Goal: Task Accomplishment & Management: Complete application form

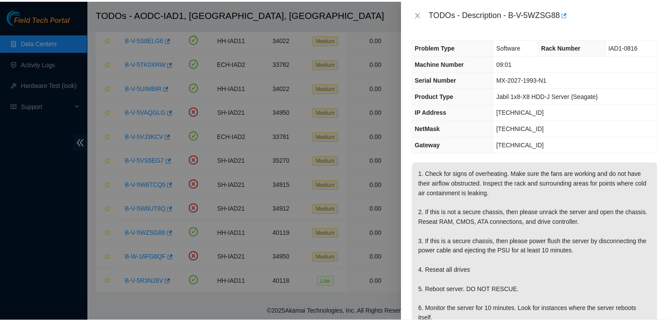
scroll to position [123, 0]
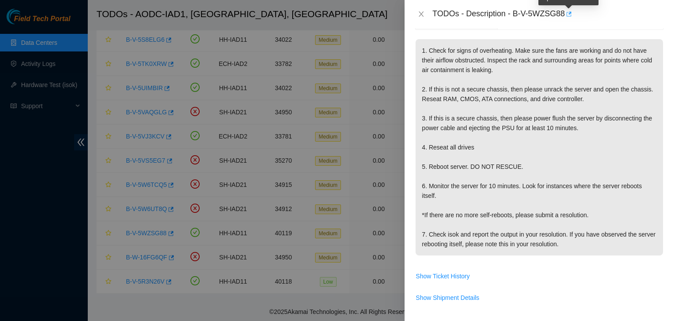
click at [567, 15] on icon "button" at bounding box center [569, 13] width 5 height 5
click at [422, 18] on button "Close" at bounding box center [421, 14] width 12 height 8
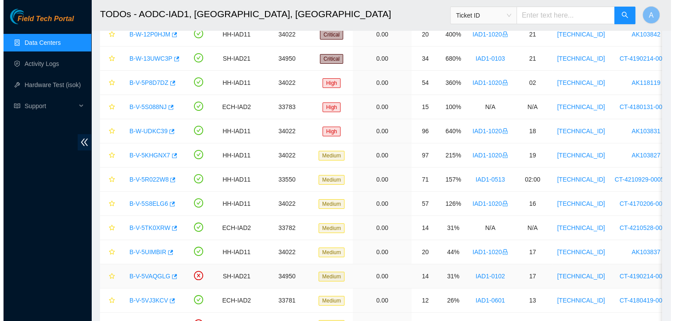
scroll to position [132, 0]
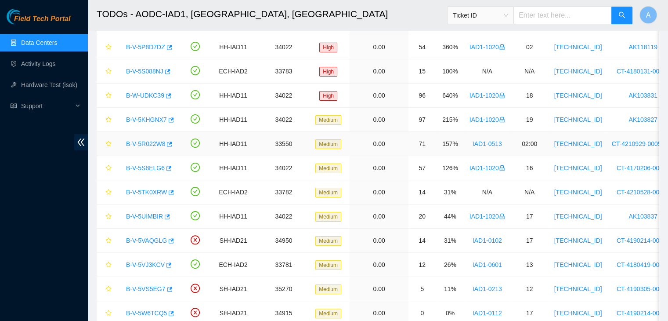
click at [151, 140] on link "B-V-5R022W8" at bounding box center [145, 143] width 39 height 7
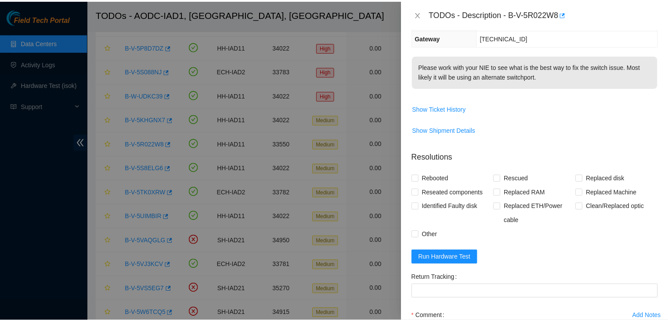
scroll to position [0, 0]
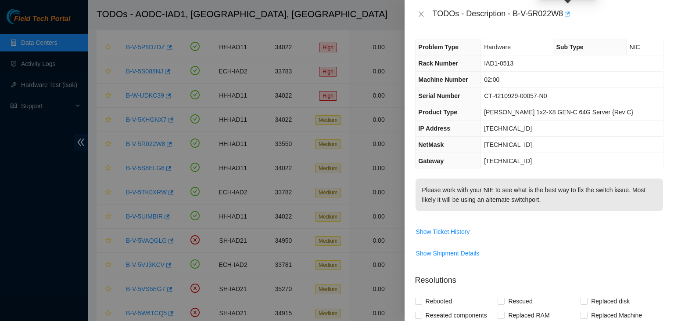
click at [567, 14] on icon "button" at bounding box center [567, 14] width 6 height 6
click at [417, 14] on button "Close" at bounding box center [421, 14] width 12 height 8
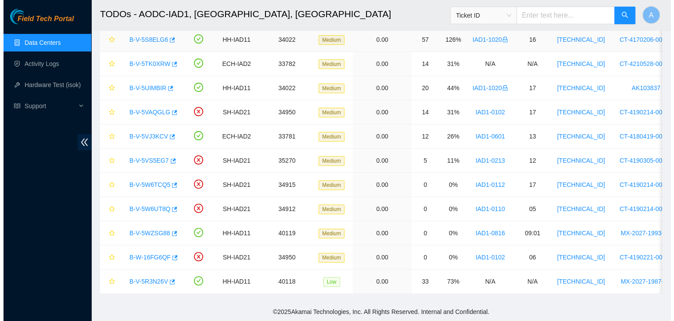
scroll to position [265, 0]
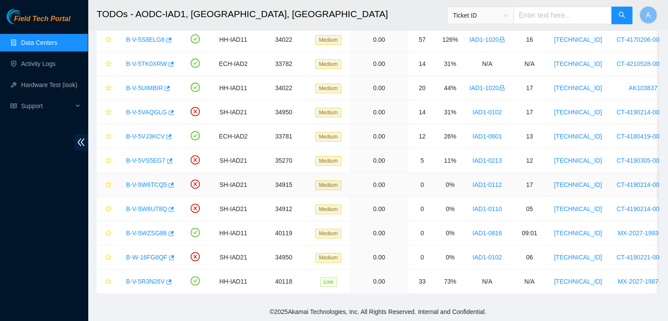
click at [150, 181] on link "B-V-5W6TCQ5" at bounding box center [146, 184] width 41 height 7
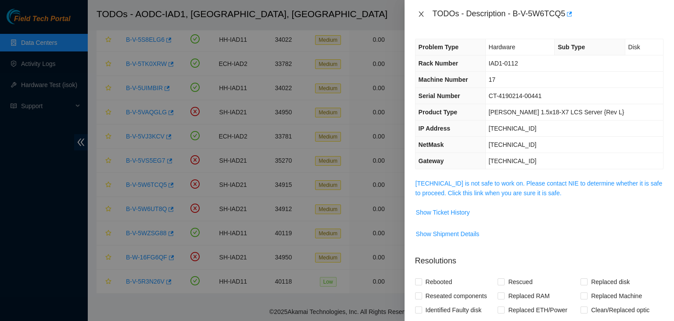
click at [422, 17] on icon "close" at bounding box center [421, 14] width 7 height 7
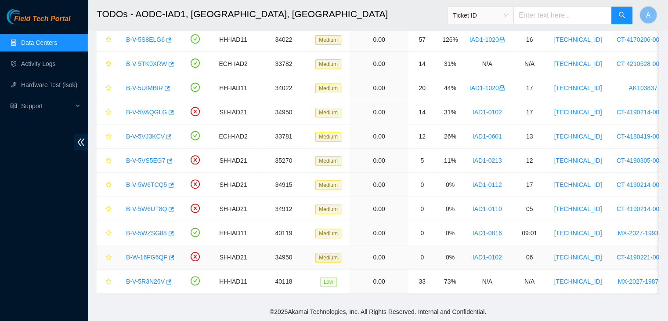
click at [152, 253] on link "B-W-16FG6QF" at bounding box center [146, 256] width 41 height 7
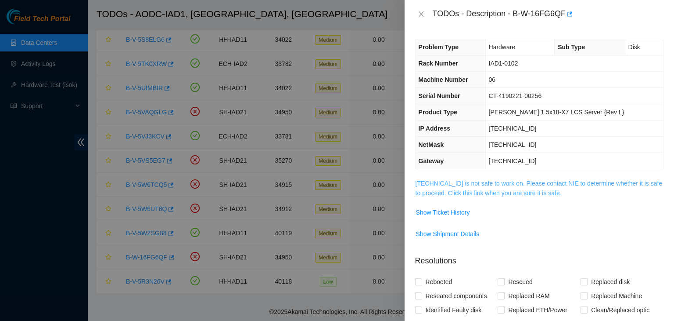
click at [486, 180] on link "104.84.154.25 is not safe to work on. Please contact NIE to determine whether i…" at bounding box center [539, 188] width 247 height 17
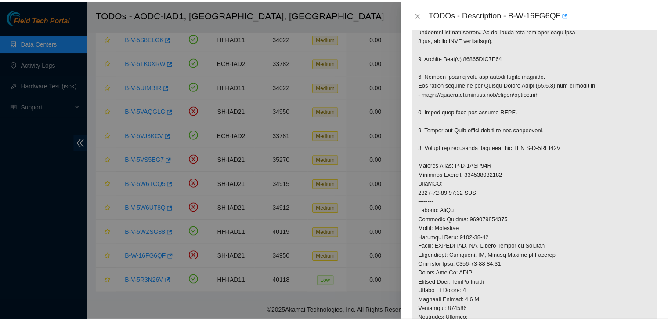
scroll to position [260, 0]
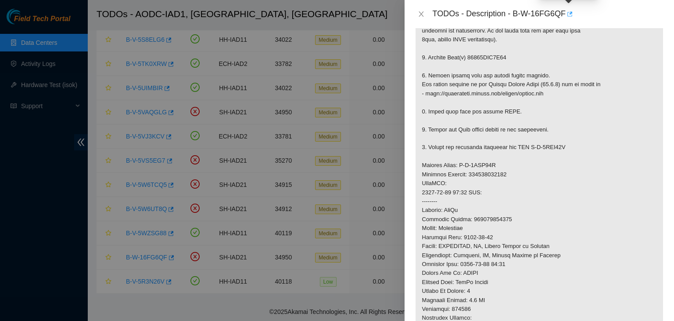
click at [571, 14] on icon "button" at bounding box center [569, 14] width 6 height 6
click at [423, 10] on button "Close" at bounding box center [421, 14] width 12 height 8
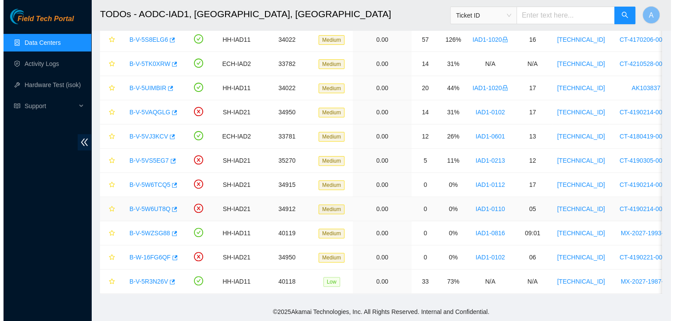
scroll to position [184, 0]
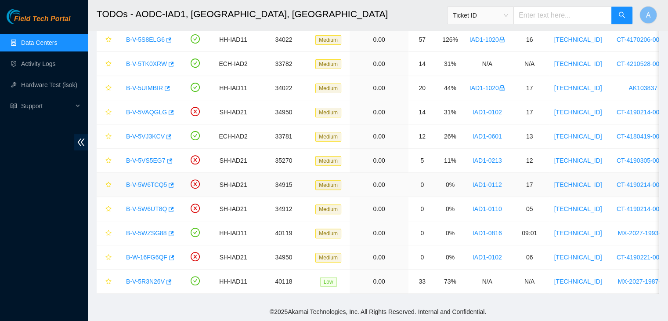
click at [146, 184] on link "B-V-5W6TCQ5" at bounding box center [146, 184] width 41 height 7
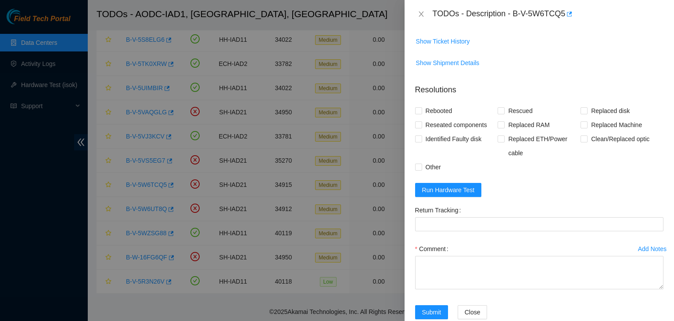
scroll to position [136, 0]
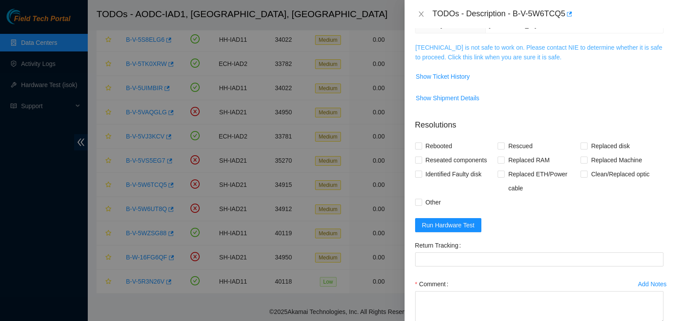
click at [499, 49] on link "104.84.228.62 is not safe to work on. Please contact NIE to determine whether i…" at bounding box center [539, 52] width 247 height 17
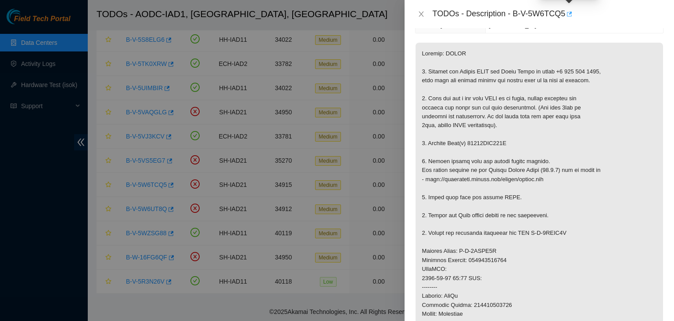
click at [569, 17] on icon "button" at bounding box center [569, 14] width 6 height 6
click at [425, 16] on button "Close" at bounding box center [421, 14] width 12 height 8
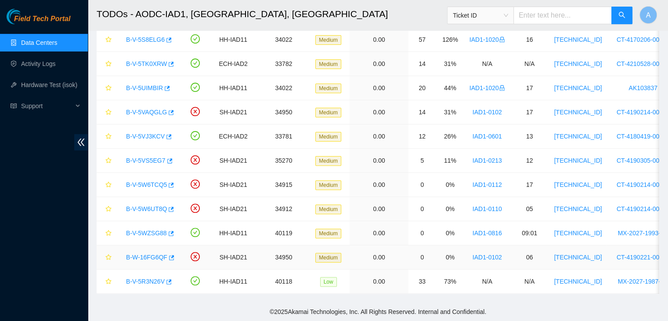
click at [138, 259] on link "B-W-16FG6QF" at bounding box center [146, 256] width 41 height 7
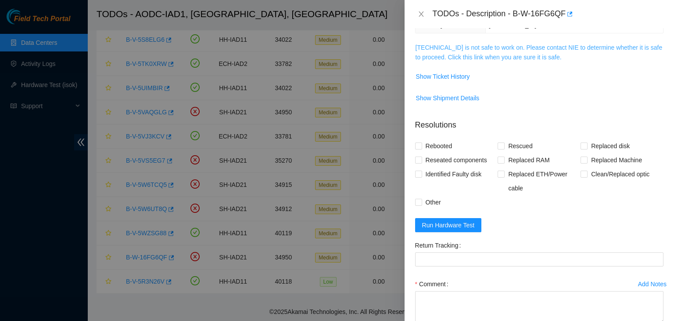
click at [508, 54] on link "104.84.154.25 is not safe to work on. Please contact NIE to determine whether i…" at bounding box center [539, 52] width 247 height 17
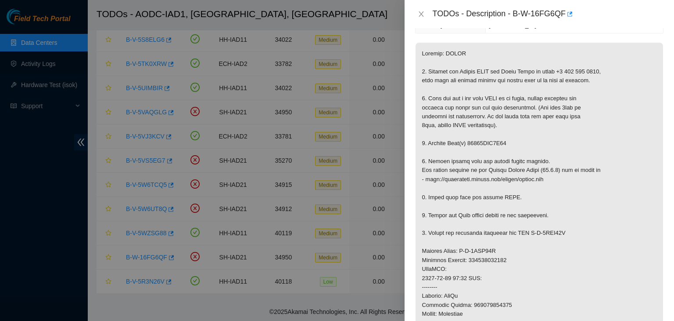
click at [421, 19] on div "TODOs - Description - B-W-16FG6QF" at bounding box center [539, 14] width 249 height 14
click at [418, 14] on icon "close" at bounding box center [421, 14] width 7 height 7
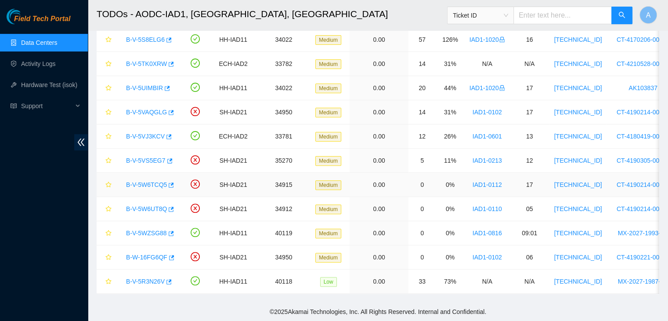
click at [128, 181] on link "B-V-5W6TCQ5" at bounding box center [146, 184] width 41 height 7
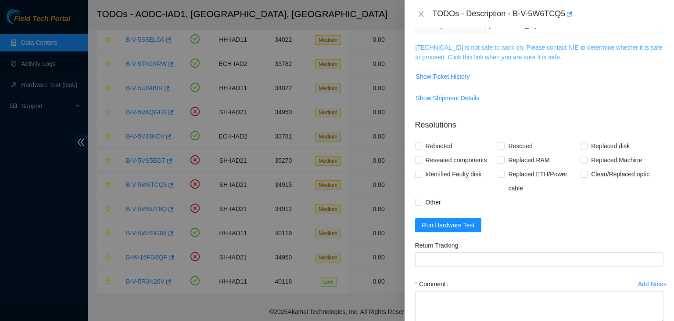
click at [439, 51] on link "104.84.228.62 is not safe to work on. Please contact NIE to determine whether i…" at bounding box center [539, 52] width 247 height 17
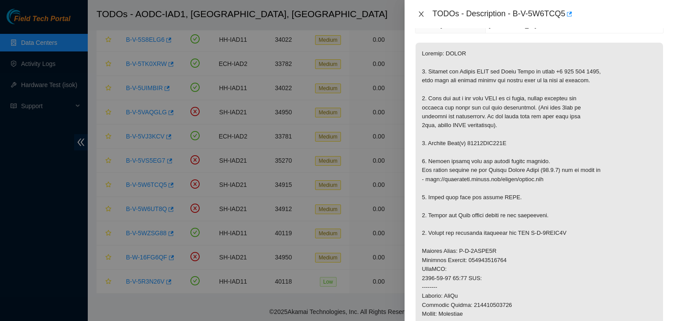
click at [423, 18] on button "Close" at bounding box center [421, 14] width 12 height 8
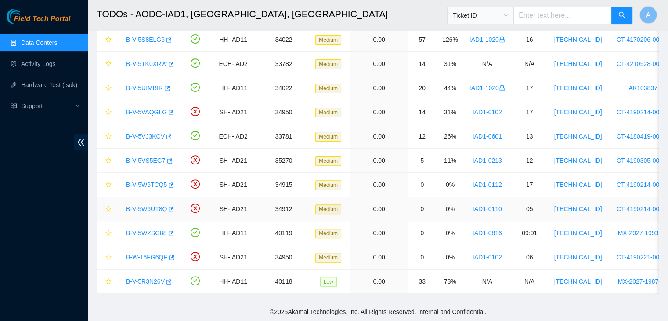
click at [141, 206] on link "B-V-5W6UT8Q" at bounding box center [146, 208] width 41 height 7
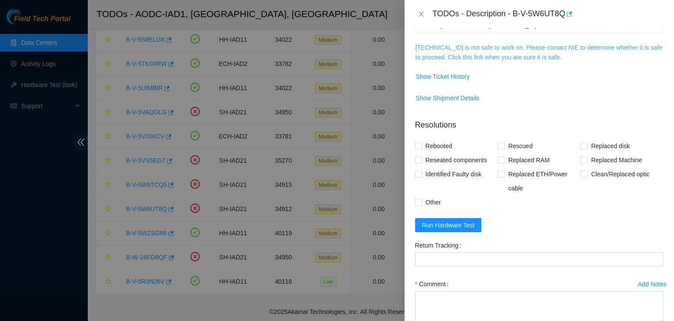
click at [439, 60] on link "104.84.155.176 is not safe to work on. Please contact NIE to determine whether …" at bounding box center [539, 52] width 247 height 17
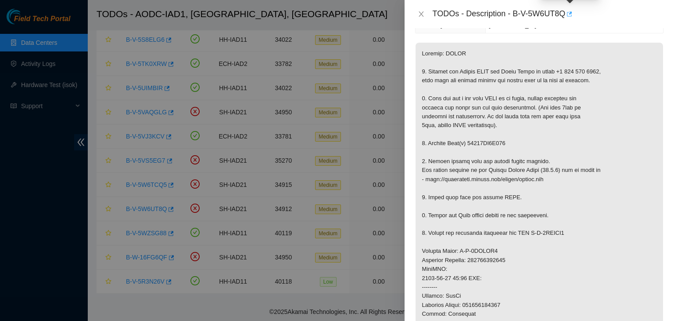
click at [571, 16] on icon "button" at bounding box center [569, 14] width 6 height 6
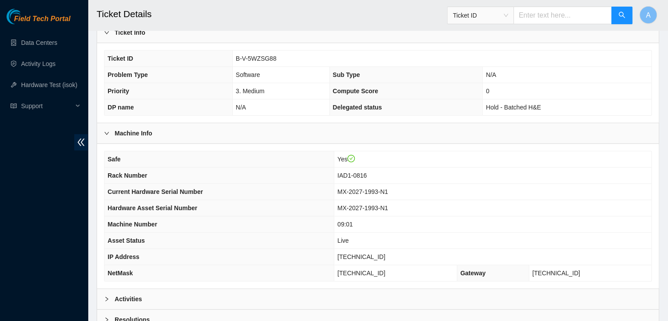
scroll to position [241, 0]
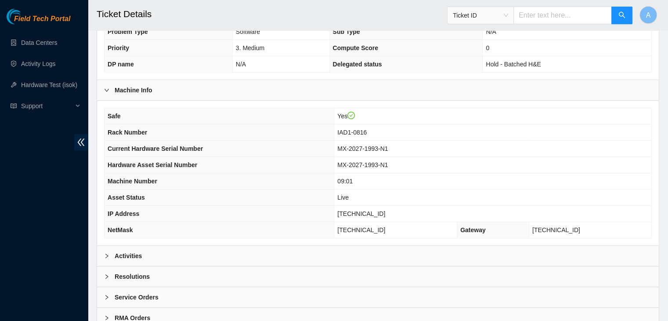
click at [266, 246] on div "Activities" at bounding box center [378, 255] width 562 height 20
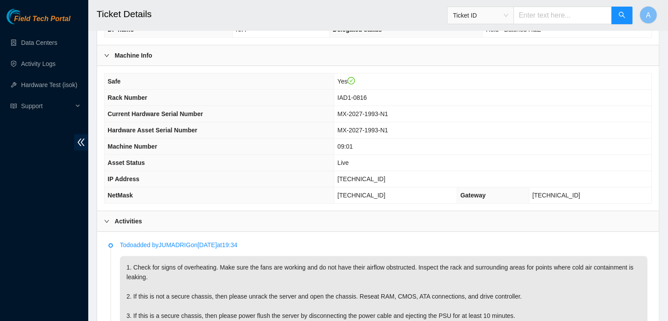
scroll to position [272, 0]
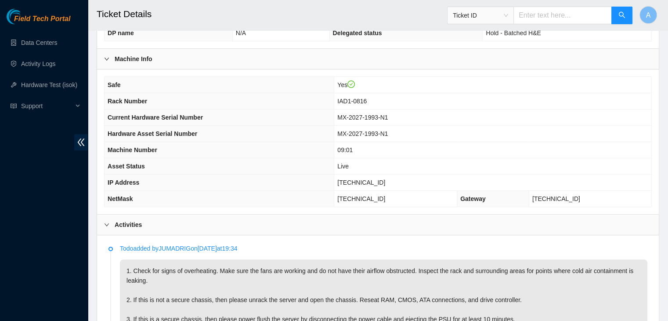
click at [27, 157] on div "Field Tech Portal Data Centers Activity Logs Hardware Test (isok) Support" at bounding box center [44, 165] width 88 height 312
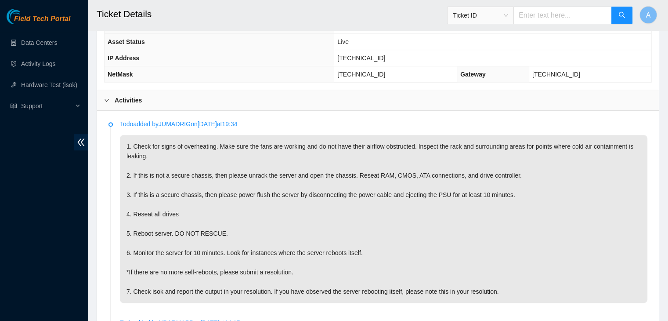
scroll to position [396, 0]
drag, startPoint x: 337, startPoint y: 260, endPoint x: 263, endPoint y: 241, distance: 76.4
click at [263, 241] on p "1. Check for signs of overheating. Make sure the fans are working and do not ha…" at bounding box center [383, 219] width 527 height 168
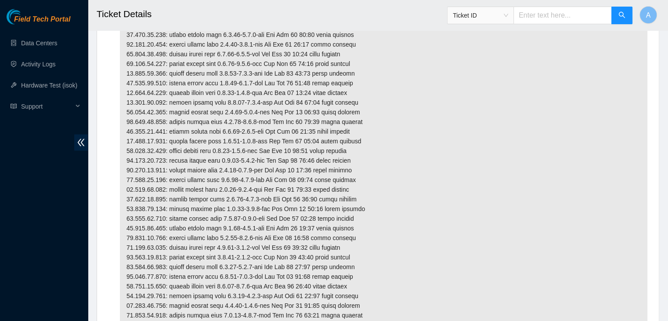
scroll to position [1813, 0]
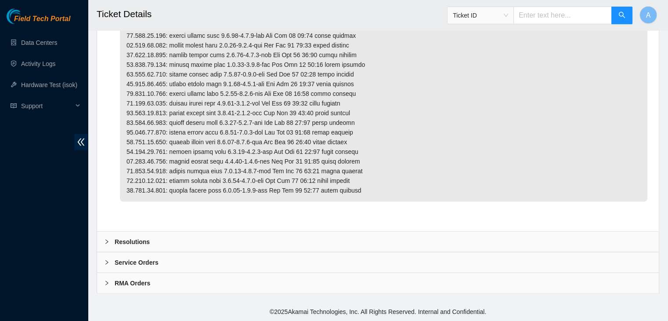
click at [267, 241] on div "Resolutions" at bounding box center [378, 241] width 562 height 20
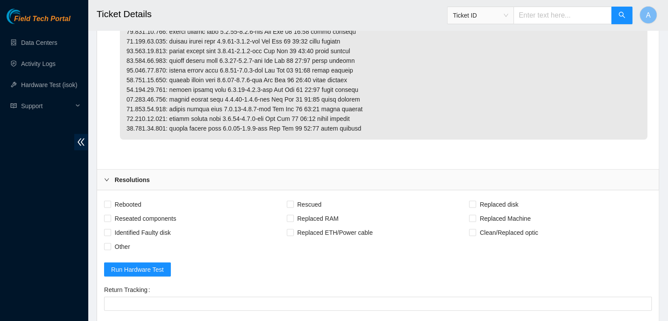
scroll to position [1869, 0]
click at [137, 209] on span "Rebooted" at bounding box center [128, 203] width 34 height 14
click at [110, 206] on input "Rebooted" at bounding box center [107, 203] width 6 height 6
checkbox input "true"
click at [143, 222] on span "Reseated components" at bounding box center [145, 217] width 68 height 14
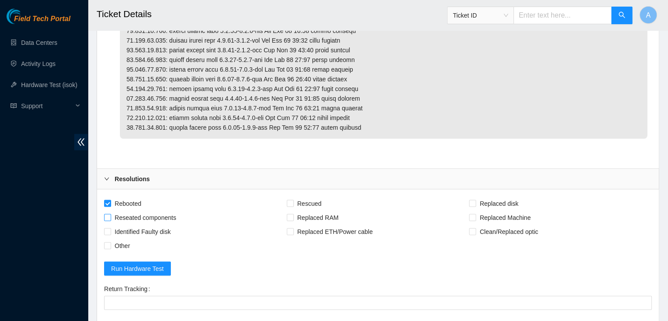
click at [110, 220] on input "Reseated components" at bounding box center [107, 217] width 6 height 6
checkbox input "true"
click at [125, 251] on span "Other" at bounding box center [122, 245] width 22 height 14
click at [110, 248] on input "Other" at bounding box center [107, 245] width 6 height 6
checkbox input "true"
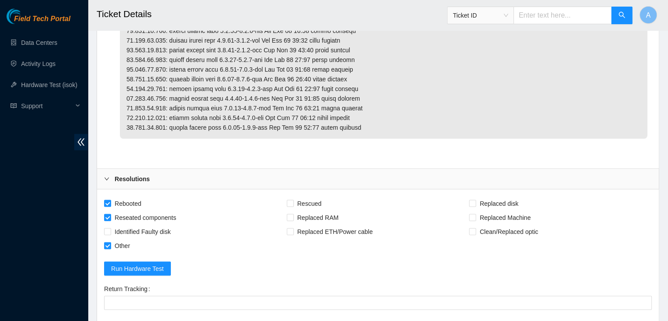
scroll to position [2039, 0]
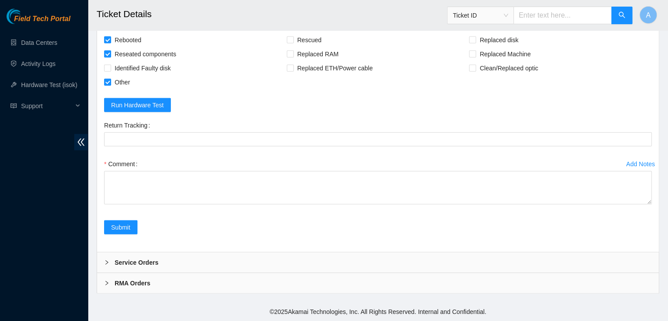
drag, startPoint x: 649, startPoint y: 202, endPoint x: 645, endPoint y: 329, distance: 126.5
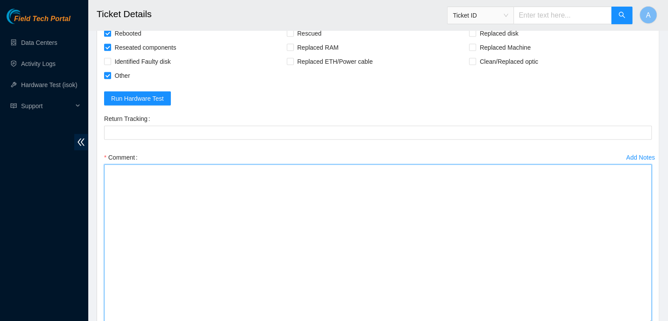
click at [553, 249] on textarea "Comment" at bounding box center [378, 244] width 548 height 160
drag, startPoint x: 171, startPoint y: 189, endPoint x: 238, endPoint y: 207, distance: 68.7
click at [238, 207] on textarea "verified machine sn verified machine has aduate" at bounding box center [378, 244] width 548 height 160
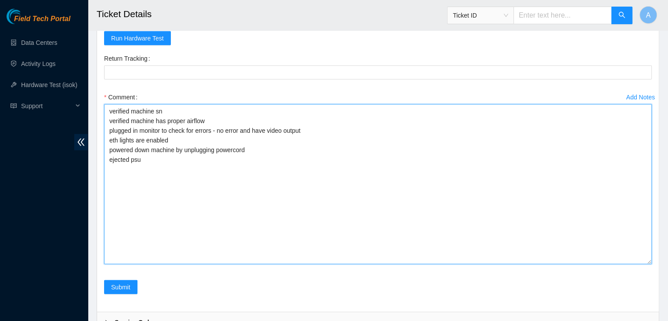
scroll to position [2113, 0]
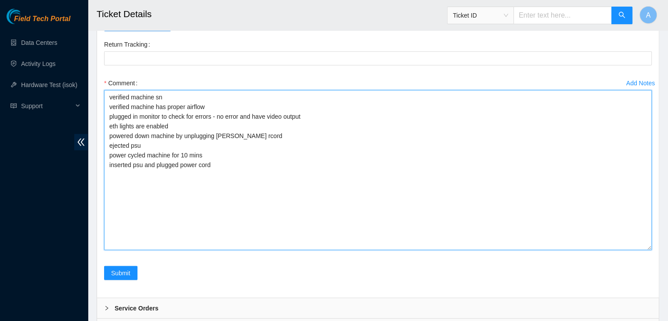
click at [241, 178] on textarea "verified machine sn verified machine has proper airflow plugged in monitor to c…" at bounding box center [378, 170] width 548 height 160
click at [234, 144] on textarea "verified machine sn verified machine has proper airflow plugged in monitor to c…" at bounding box center [378, 170] width 548 height 160
click at [233, 170] on textarea "verified machine sn verified machine has proper airflow plugged in monitor to c…" at bounding box center [378, 170] width 548 height 160
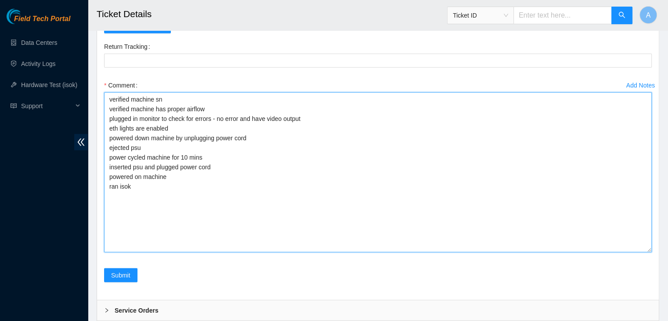
scroll to position [2113, 0]
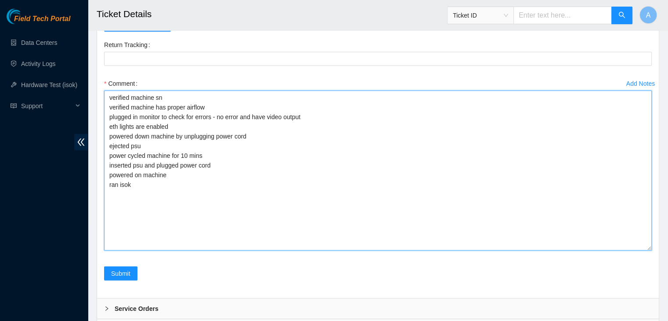
click at [222, 108] on textarea "verified machine sn verified machine has proper airflow plugged in monitor to c…" at bounding box center [378, 170] width 548 height 160
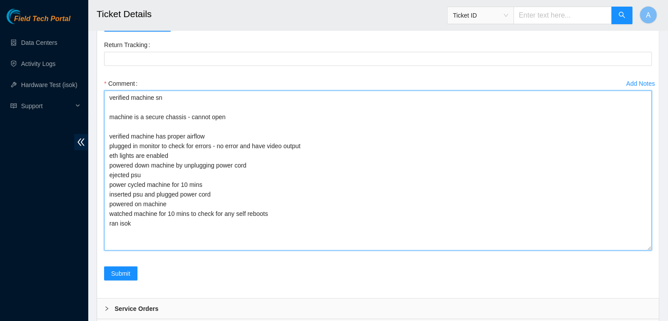
drag, startPoint x: 649, startPoint y: 255, endPoint x: 650, endPoint y: 341, distance: 85.6
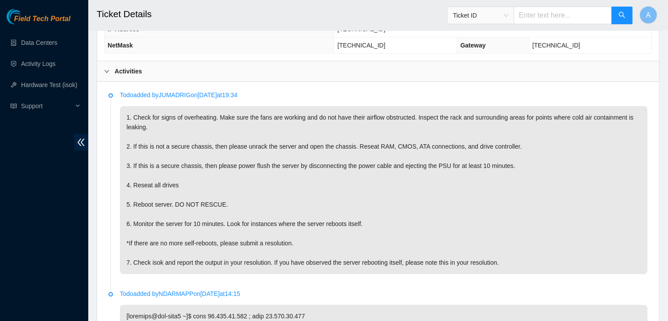
scroll to position [424, 0]
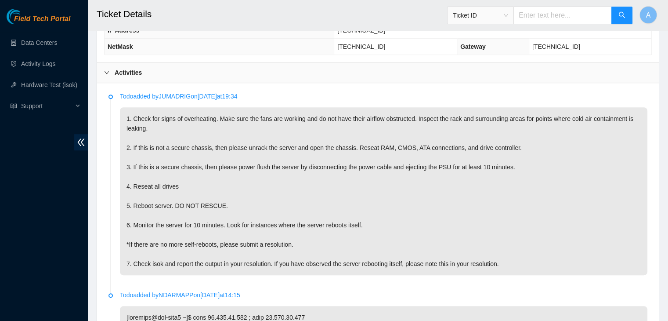
click at [476, 204] on p "1. Check for signs of overheating. Make sure the fans are working and do not ha…" at bounding box center [383, 191] width 527 height 168
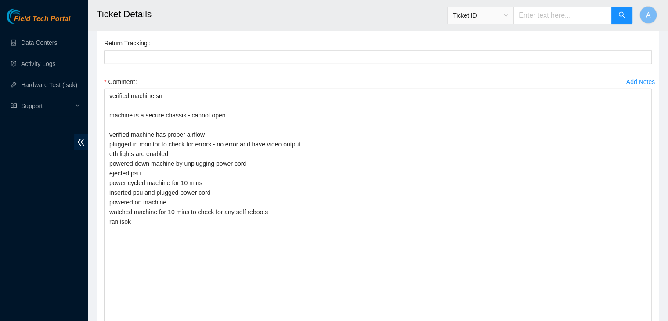
scroll to position [2113, 0]
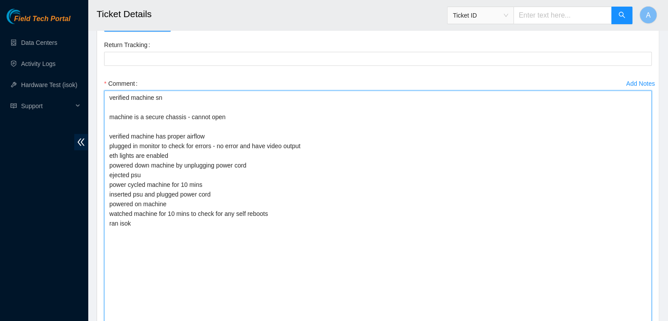
click at [264, 195] on textarea "verified machine sn machine is a secure chassis - cannot open verified machine …" at bounding box center [378, 212] width 548 height 245
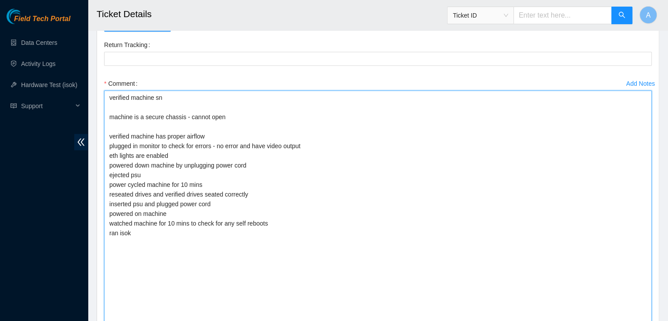
click at [296, 275] on textarea "verified machine sn machine is a secure chassis - cannot open verified machine …" at bounding box center [378, 212] width 548 height 245
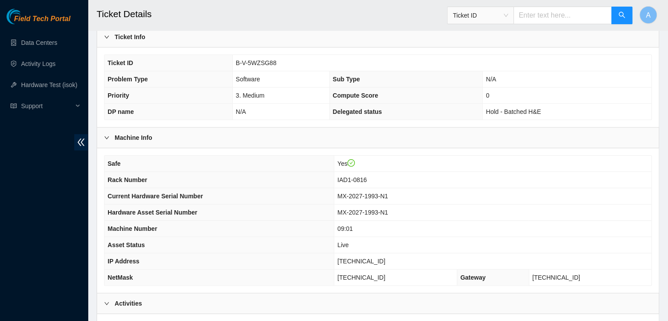
scroll to position [200, 0]
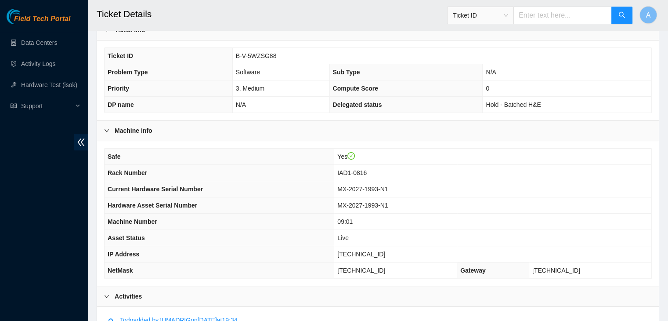
click at [383, 250] on span "23.199.35.221" at bounding box center [361, 253] width 48 height 7
copy span "23.199.35.221"
click at [383, 250] on span "23.199.35.221" at bounding box center [361, 253] width 48 height 7
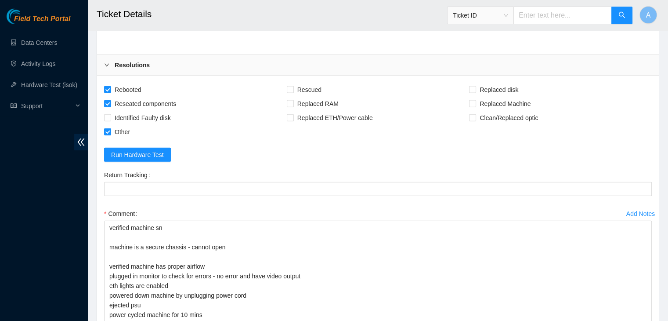
scroll to position [2252, 0]
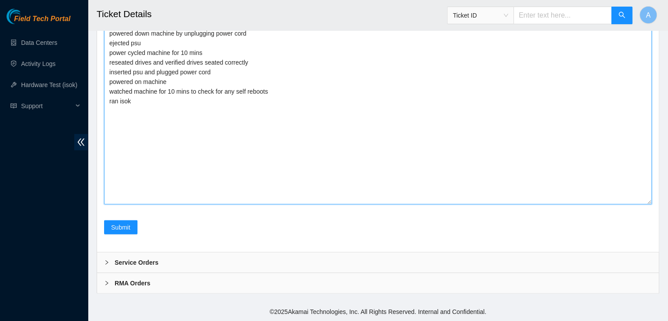
click at [277, 143] on textarea "verified machine sn machine is a secure chassis - cannot open verified machine …" at bounding box center [378, 81] width 548 height 245
click at [270, 94] on textarea "verified machine sn machine is a secure chassis - cannot open verified machine …" at bounding box center [378, 81] width 548 height 245
click at [209, 134] on textarea "verified machine sn machine is a secure chassis - cannot open verified machine …" at bounding box center [378, 81] width 548 height 245
paste textarea "344781 01-10-2025 01:55:06 23.199.35.221 FAILED Result Detail Message Ticket ID…"
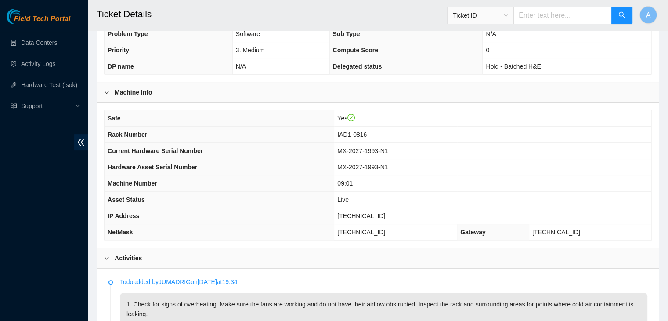
scroll to position [242, 0]
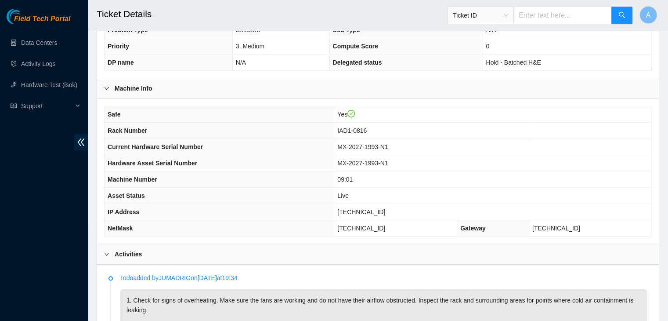
click at [74, 259] on div "Field Tech Portal Data Centers Activity Logs Hardware Test (isok) Support" at bounding box center [44, 165] width 88 height 312
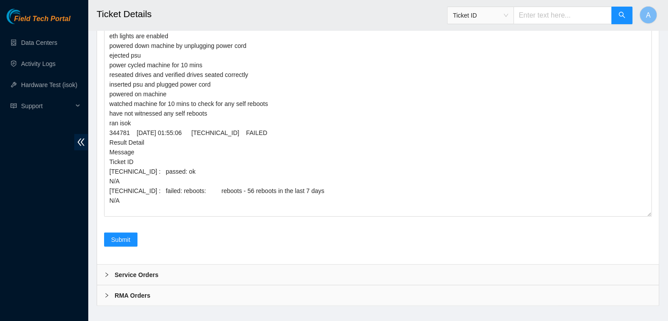
scroll to position [2252, 0]
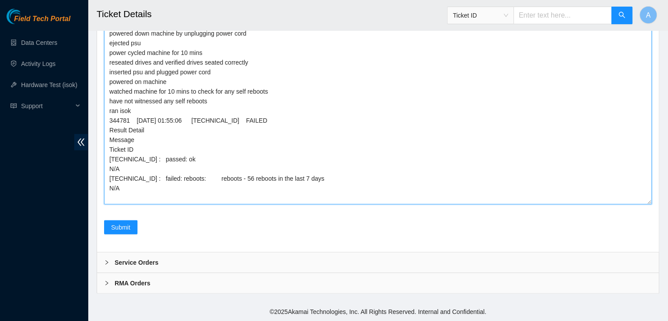
drag, startPoint x: 144, startPoint y: 193, endPoint x: 104, endPoint y: 124, distance: 80.1
click at [104, 124] on textarea "verified machine sn machine is a secure chassis - cannot open verified machine …" at bounding box center [378, 81] width 548 height 245
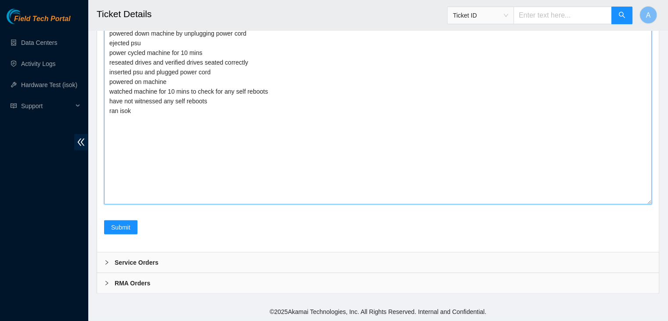
paste textarea "344781 01-10-2025 02:02:56 23.199.35.221 FAILED Result Detail Message Ticket ID…"
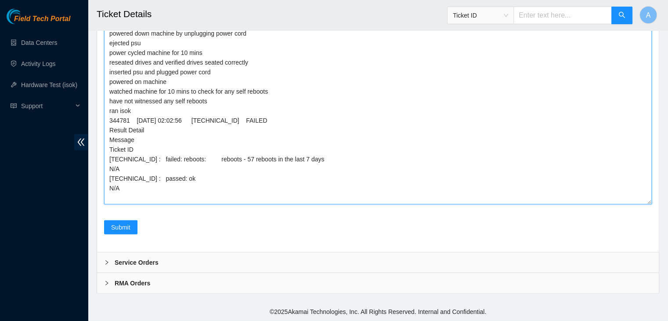
type textarea "verified machine sn machine is a secure chassis - cannot open verified machine …"
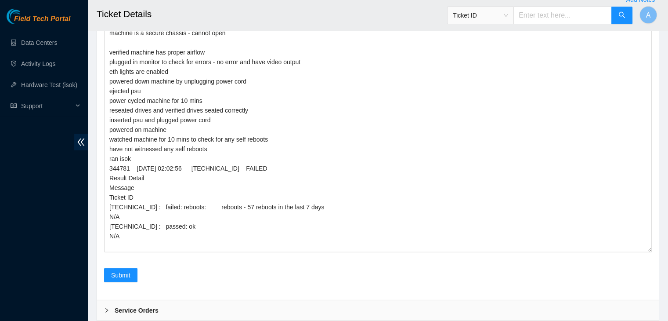
click at [74, 217] on div "Field Tech Portal Data Centers Activity Logs Hardware Test (isok) Support" at bounding box center [44, 165] width 88 height 312
click at [129, 277] on span "Submit" at bounding box center [120, 275] width 19 height 10
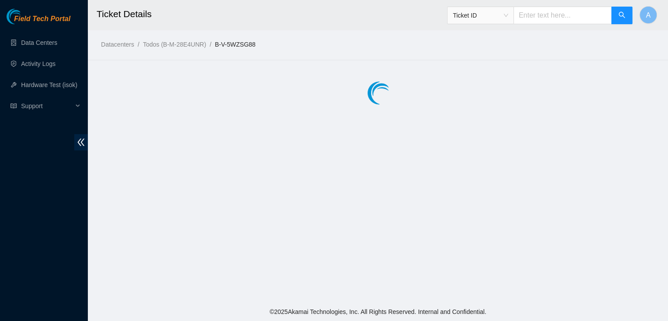
scroll to position [0, 0]
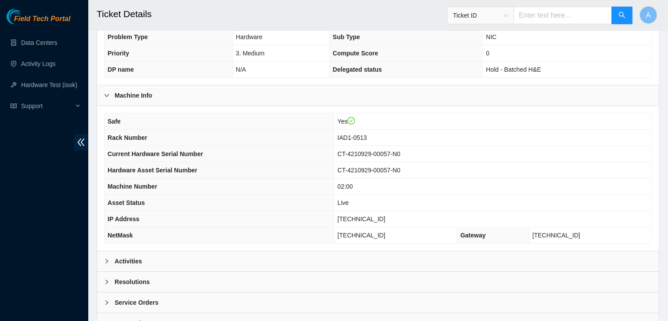
scroll to position [273, 0]
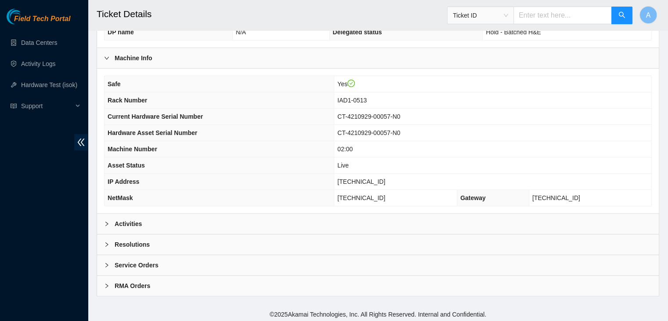
click at [285, 234] on div "Resolutions" at bounding box center [378, 244] width 562 height 20
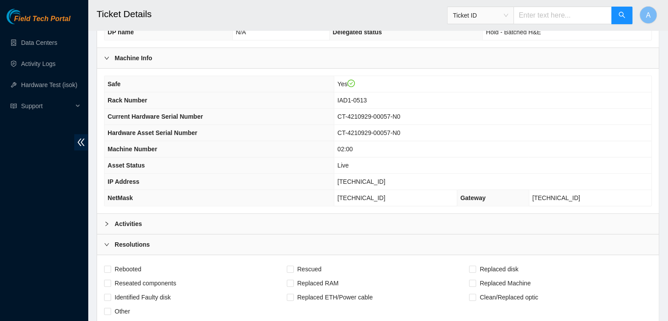
click at [285, 234] on div "Resolutions" at bounding box center [378, 244] width 562 height 20
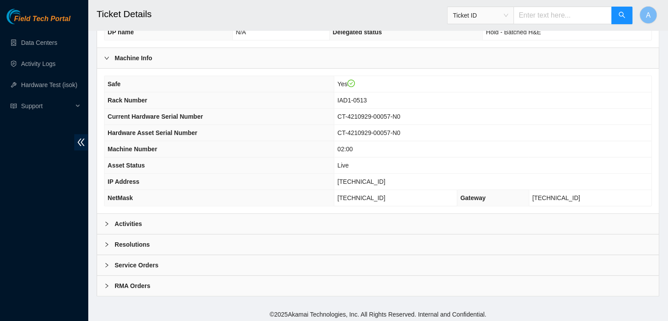
click at [294, 219] on div "Activities" at bounding box center [378, 223] width 562 height 20
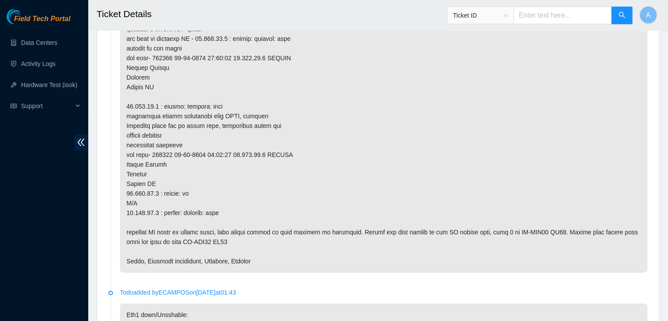
scroll to position [629, 0]
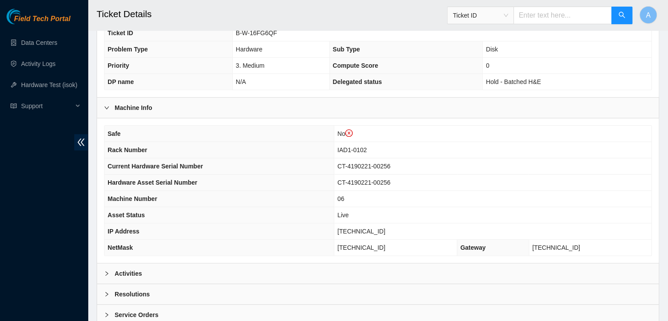
scroll to position [178, 0]
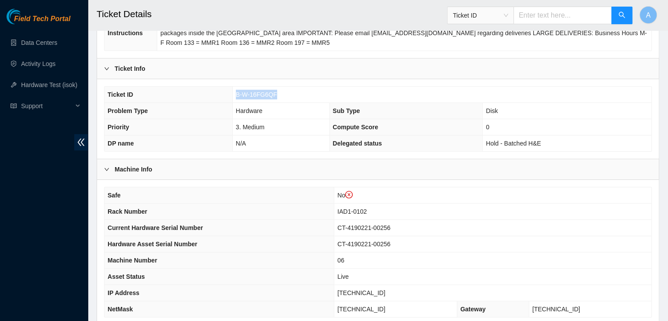
drag, startPoint x: 274, startPoint y: 94, endPoint x: 236, endPoint y: 96, distance: 37.3
click at [236, 96] on span "B-W-16FG6QF" at bounding box center [256, 94] width 41 height 7
copy span "B-W-16FG6QF"
click at [236, 96] on span "B-W-16FG6QF" at bounding box center [256, 94] width 41 height 7
click at [68, 197] on div "Field Tech Portal Data Centers Activity Logs Hardware Test (isok) Support" at bounding box center [44, 165] width 88 height 312
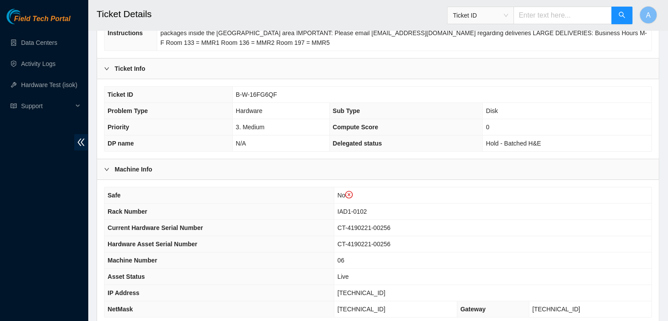
scroll to position [289, 0]
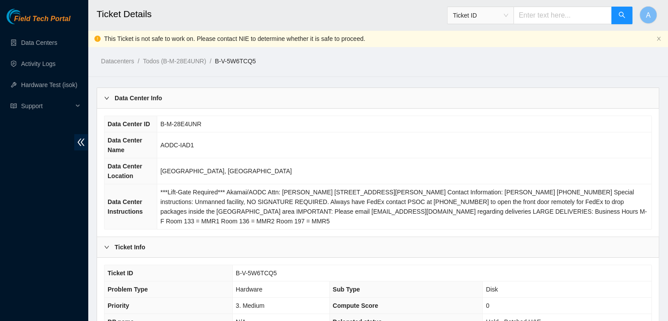
scroll to position [289, 0]
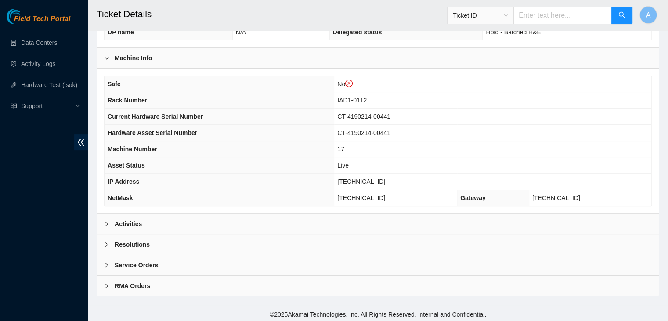
drag, startPoint x: 319, startPoint y: 229, endPoint x: 339, endPoint y: 93, distance: 137.6
click at [339, 93] on div "Data Center Info Data Center ID B-M-28E4UNR Data Center Name AODC-IAD1 Data Cen…" at bounding box center [378, 47] width 562 height 498
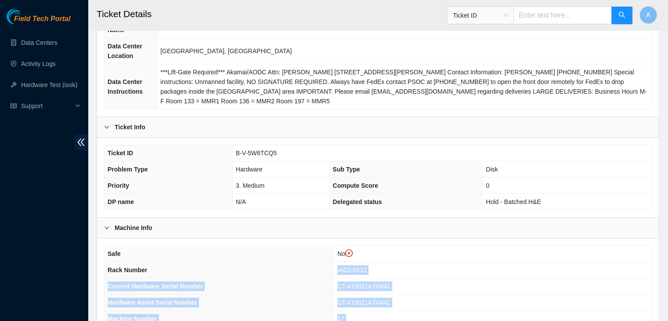
scroll to position [120, 0]
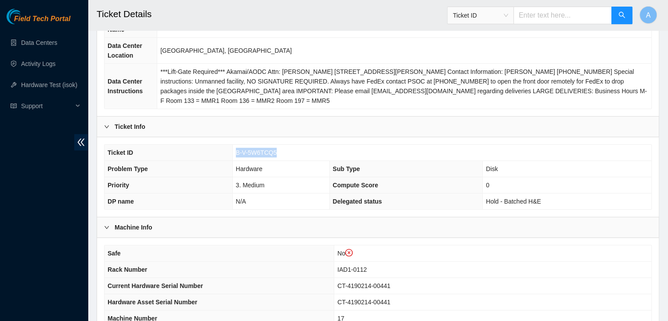
drag, startPoint x: 275, startPoint y: 151, endPoint x: 236, endPoint y: 151, distance: 38.6
click at [236, 151] on td "B-V-5W6TCQ5" at bounding box center [441, 152] width 419 height 16
copy span "B-V-5W6TCQ5"
click at [236, 151] on span "B-V-5W6TCQ5" at bounding box center [256, 152] width 41 height 7
click at [64, 191] on div "Field Tech Portal Data Centers Activity Logs Hardware Test (isok) Support" at bounding box center [44, 165] width 88 height 312
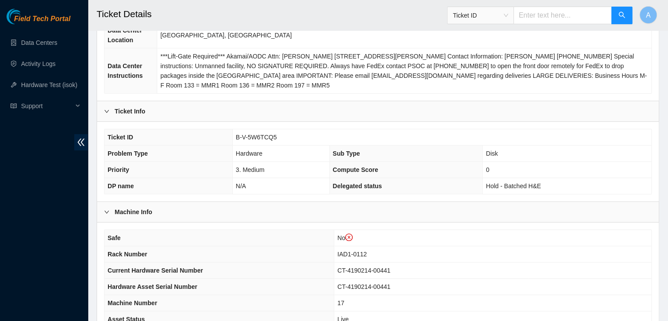
scroll to position [289, 0]
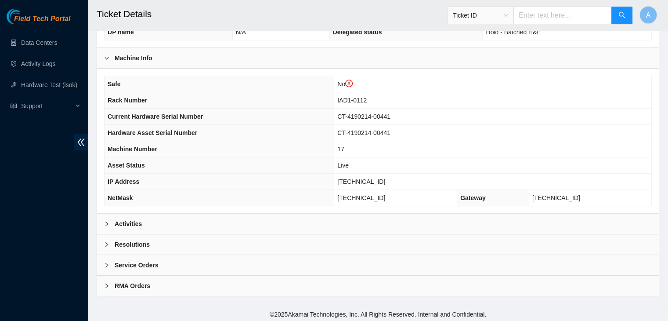
click at [221, 222] on div "Activities" at bounding box center [378, 223] width 562 height 20
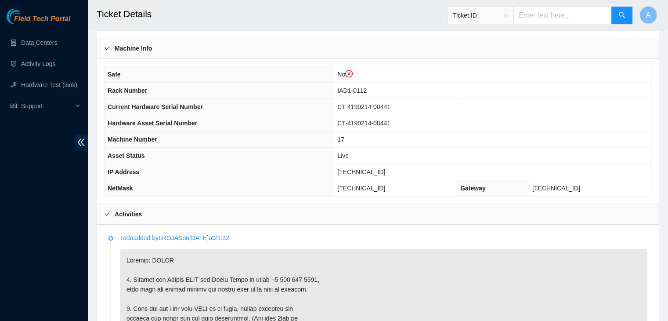
scroll to position [299, 0]
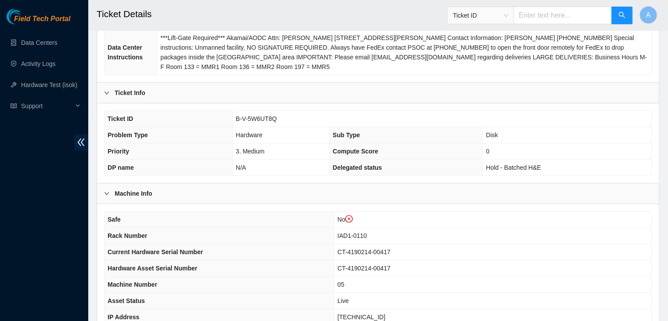
scroll to position [155, 0]
click at [153, 126] on th "Problem Type" at bounding box center [168, 134] width 128 height 16
drag, startPoint x: 279, startPoint y: 118, endPoint x: 200, endPoint y: 118, distance: 79.0
click at [200, 118] on tr "Ticket ID B-V-5W6UT8Q" at bounding box center [377, 118] width 547 height 16
click at [243, 119] on span "B-V-5W6UT8Q" at bounding box center [256, 118] width 41 height 7
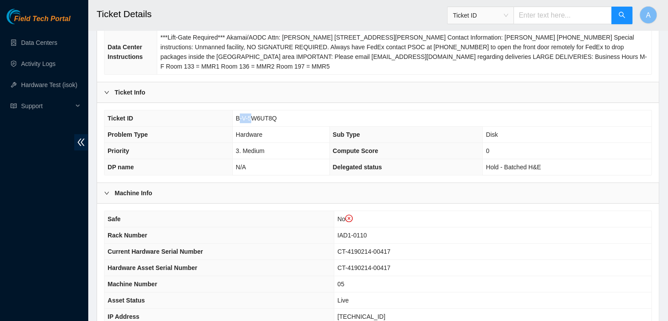
drag, startPoint x: 238, startPoint y: 119, endPoint x: 253, endPoint y: 117, distance: 15.0
click at [253, 117] on span "B-V-5W6UT8Q" at bounding box center [256, 118] width 41 height 7
click at [274, 116] on span "B-V-5W6UT8Q" at bounding box center [256, 118] width 41 height 7
drag, startPoint x: 276, startPoint y: 116, endPoint x: 233, endPoint y: 116, distance: 43.0
click at [233, 116] on td "B-V-5W6UT8Q" at bounding box center [441, 118] width 419 height 16
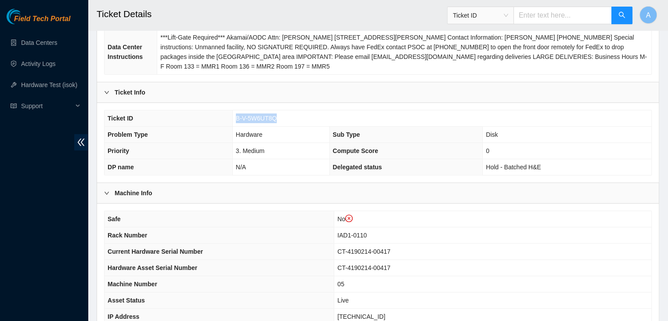
copy span "B-V-5W6UT8Q"
click at [233, 116] on td "B-V-5W6UT8Q" at bounding box center [441, 118] width 419 height 16
click at [44, 220] on div "Field Tech Portal Data Centers Activity Logs Hardware Test (isok) Support" at bounding box center [44, 165] width 88 height 312
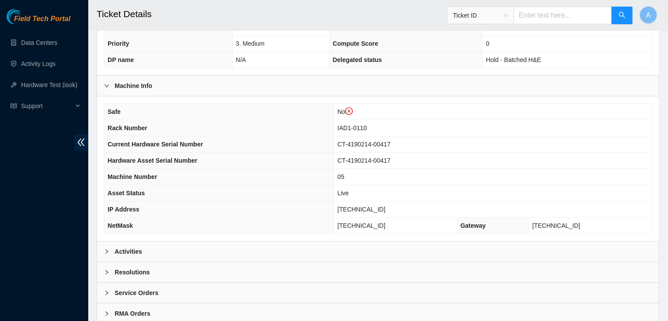
scroll to position [262, 0]
click at [146, 223] on th "NetMask" at bounding box center [219, 225] width 230 height 16
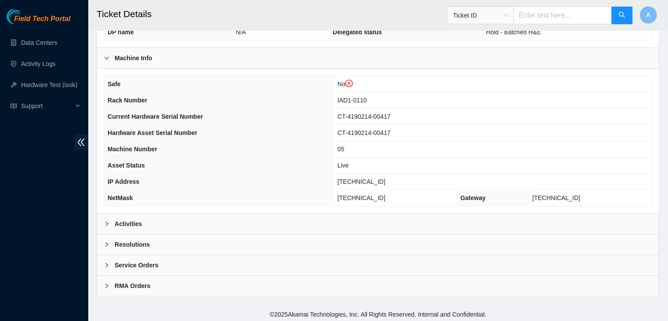
click at [242, 222] on div "Activities" at bounding box center [378, 223] width 562 height 20
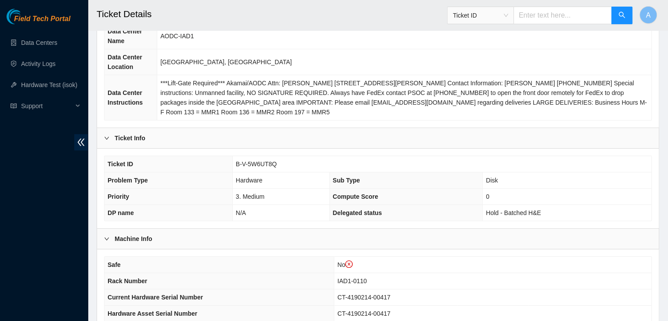
scroll to position [114, 0]
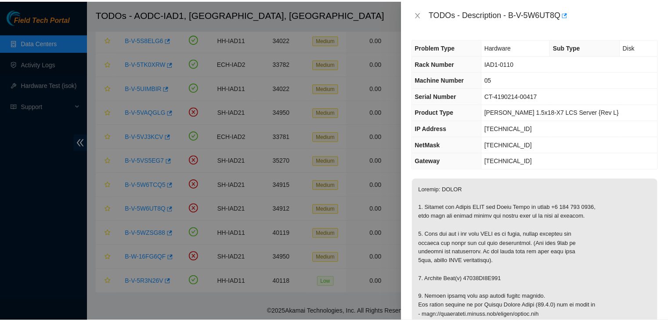
scroll to position [136, 0]
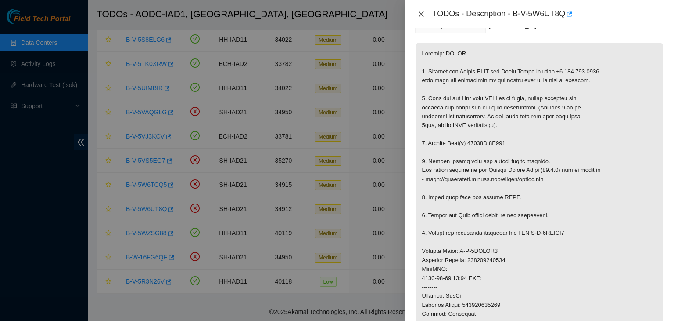
click at [415, 11] on button "Close" at bounding box center [421, 14] width 12 height 8
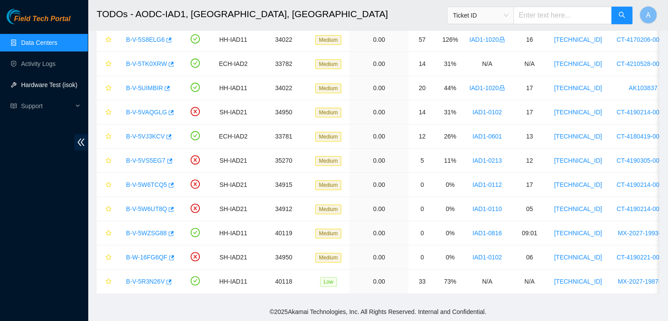
click at [71, 83] on link "Hardware Test (isok)" at bounding box center [49, 84] width 56 height 7
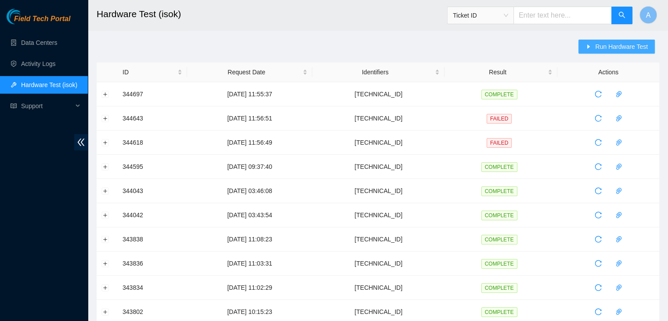
click at [596, 46] on button "Run Hardware Test" at bounding box center [616, 47] width 76 height 14
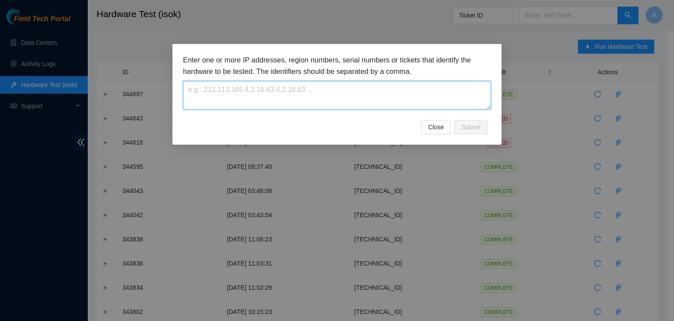
click at [426, 90] on textarea at bounding box center [337, 95] width 308 height 29
paste textarea "23.199.35.221"
type textarea "23.199.35.221"
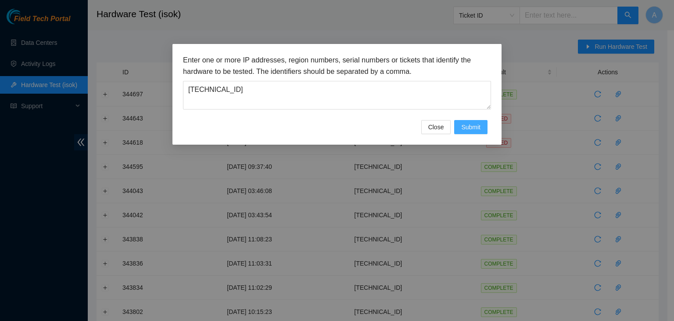
click at [465, 127] on span "Submit" at bounding box center [470, 127] width 19 height 10
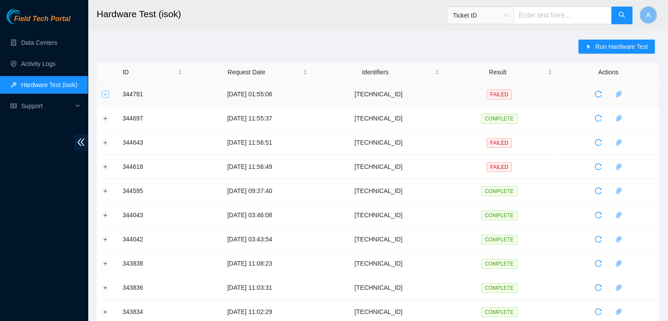
click at [103, 90] on button "Expand row" at bounding box center [105, 93] width 7 height 7
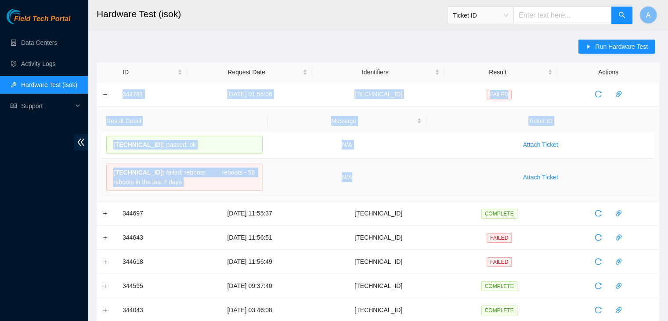
drag, startPoint x: 115, startPoint y: 92, endPoint x: 407, endPoint y: 176, distance: 304.3
copy tbody "344781 01-10-2025 01:55:06 23.199.35.221 FAILED Result Detail Message Ticket ID…"
click at [407, 176] on td "N/A" at bounding box center [346, 177] width 159 height 37
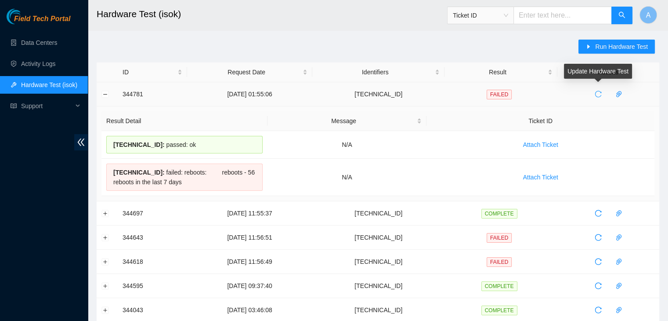
click at [592, 96] on span "reload" at bounding box center [597, 93] width 13 height 7
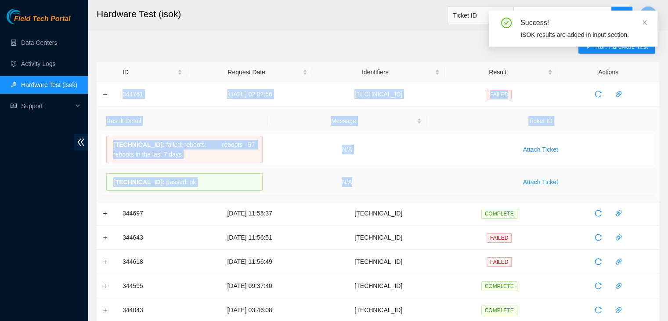
drag, startPoint x: 119, startPoint y: 90, endPoint x: 364, endPoint y: 179, distance: 260.6
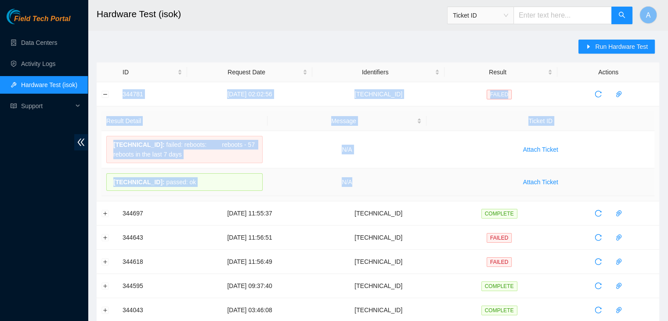
copy tbody "344781 01-10-2025 02:02:56 23.199.35.221 FAILED Result Detail Message Ticket ID…"
click at [364, 179] on td "N/A" at bounding box center [346, 182] width 159 height 28
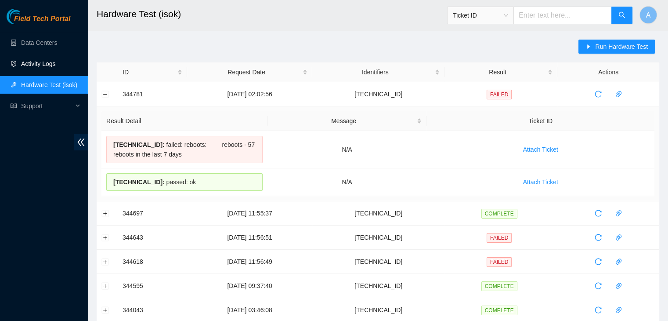
click at [56, 67] on link "Activity Logs" at bounding box center [38, 63] width 35 height 7
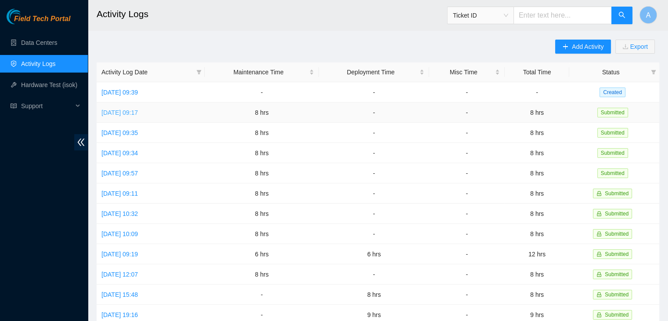
click at [138, 113] on link "Tue, 30 Sep 2025 09:17" at bounding box center [119, 112] width 36 height 7
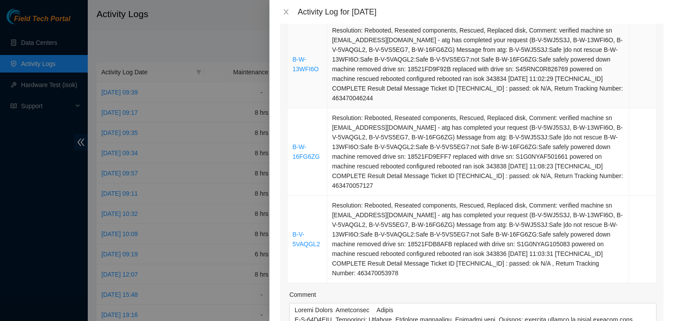
scroll to position [306, 0]
click at [311, 231] on link "B-V-5VAQGL2" at bounding box center [306, 239] width 28 height 17
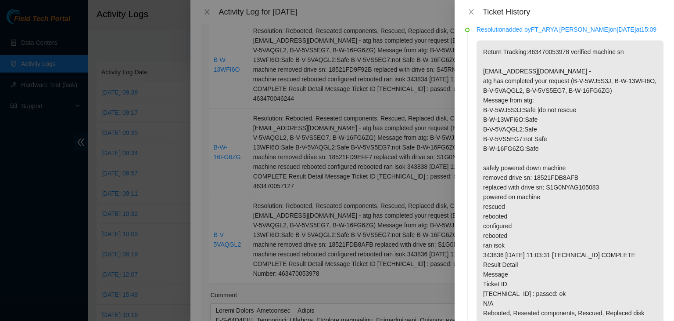
scroll to position [7, 0]
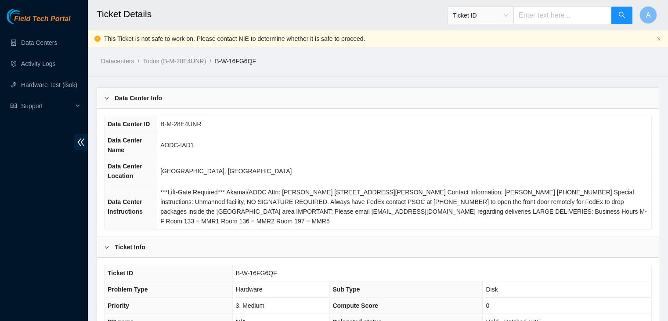
scroll to position [289, 0]
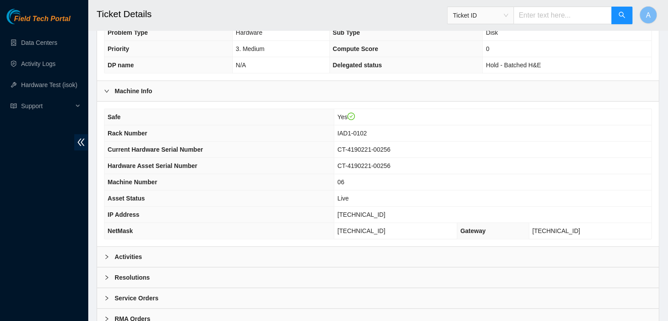
scroll to position [273, 0]
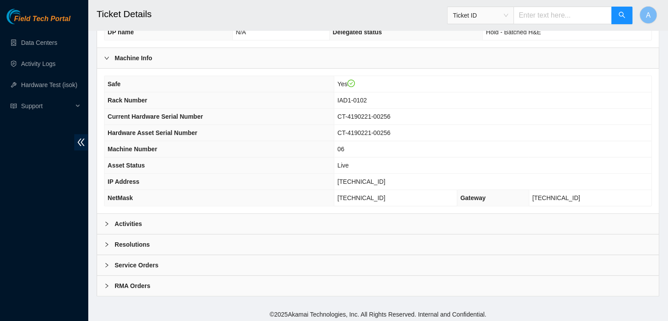
click at [229, 222] on div "Activities" at bounding box center [378, 223] width 562 height 20
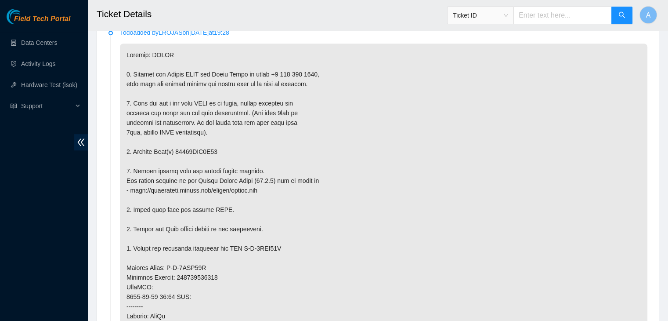
scroll to position [488, 0]
click at [223, 209] on p at bounding box center [383, 276] width 527 height 467
click at [205, 226] on p at bounding box center [383, 276] width 527 height 467
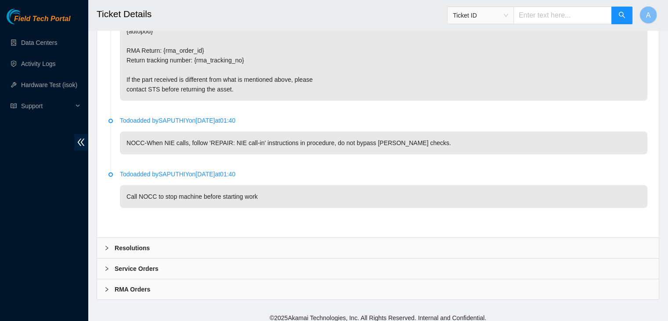
scroll to position [3309, 0]
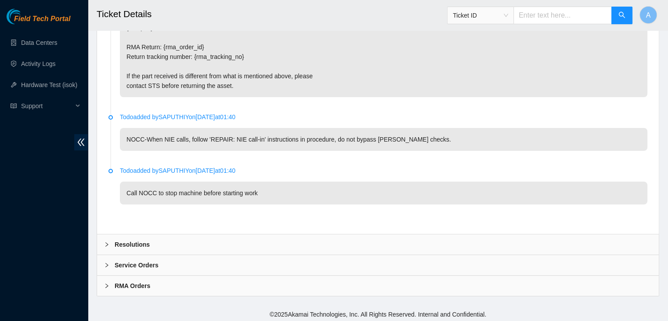
click at [188, 234] on div "Resolutions" at bounding box center [378, 244] width 562 height 20
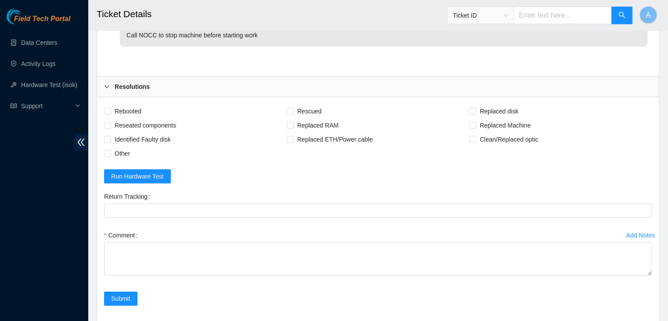
scroll to position [3467, 0]
click at [133, 106] on span "Rebooted" at bounding box center [128, 111] width 34 height 14
click at [110, 107] on input "Rebooted" at bounding box center [107, 110] width 6 height 6
checkbox input "true"
click at [138, 119] on span "Reseated components" at bounding box center [145, 125] width 68 height 14
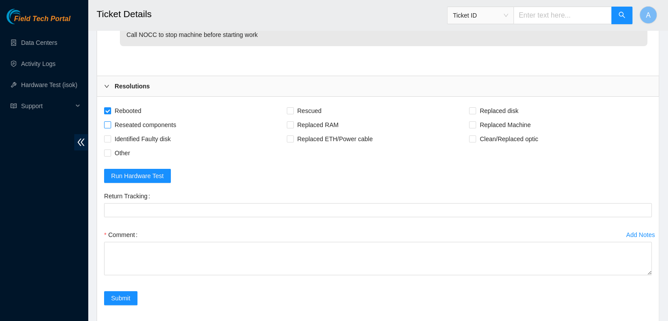
click at [110, 121] on input "Reseated components" at bounding box center [107, 124] width 6 height 6
checkbox input "true"
click at [316, 109] on span "Rescued" at bounding box center [309, 111] width 31 height 14
click at [293, 109] on input "Rescued" at bounding box center [290, 110] width 6 height 6
checkbox input "true"
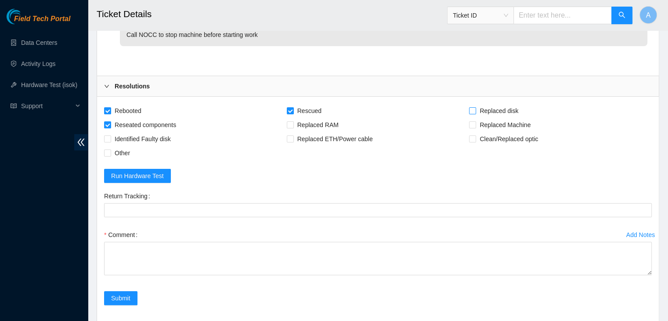
click at [472, 104] on label "Replaced disk" at bounding box center [495, 111] width 53 height 14
click at [472, 107] on input "Replaced disk" at bounding box center [472, 110] width 6 height 6
checkbox input "true"
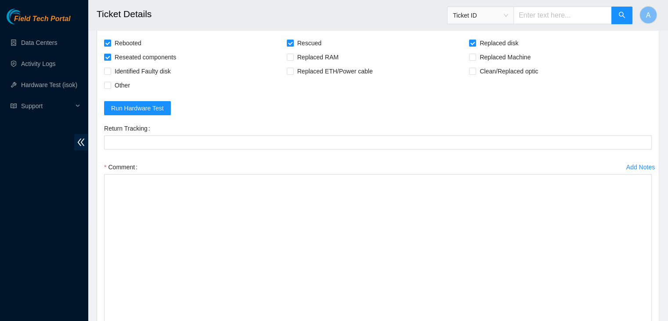
drag, startPoint x: 647, startPoint y: 201, endPoint x: 640, endPoint y: 341, distance: 140.2
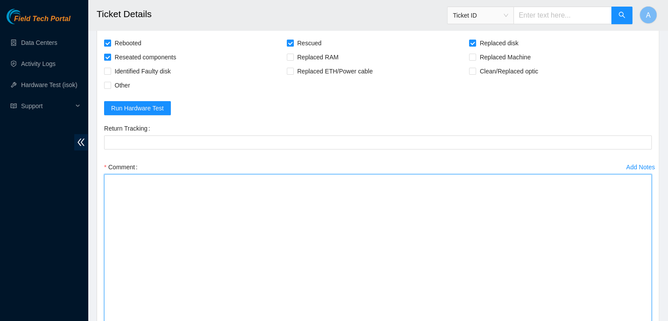
click at [542, 273] on textarea "Comment" at bounding box center [378, 260] width 548 height 173
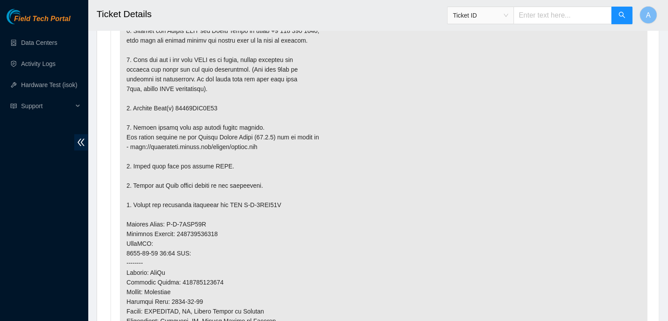
scroll to position [778, 0]
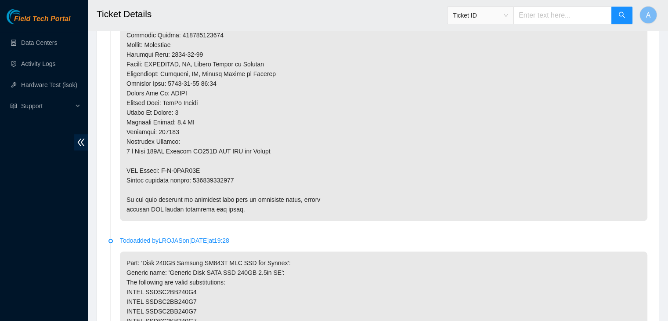
type textarea "verified machine sn powered down machine removed drive sn: replaced with drive …"
copy p "463470059910"
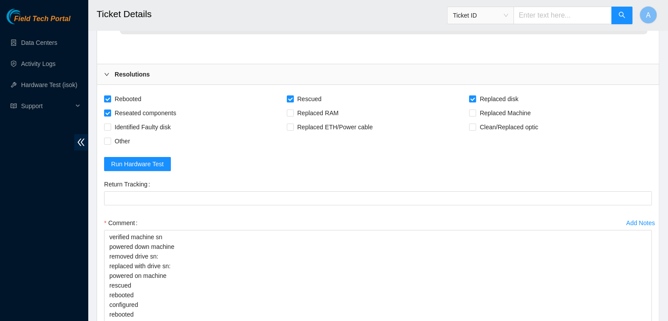
scroll to position [3479, 0]
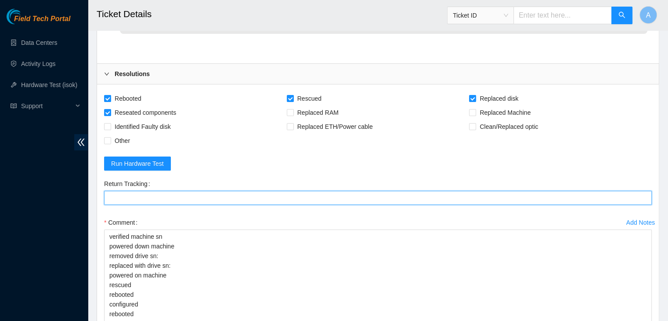
click at [222, 192] on Tracking "Return Tracking" at bounding box center [378, 198] width 548 height 14
paste Tracking "463470059910"
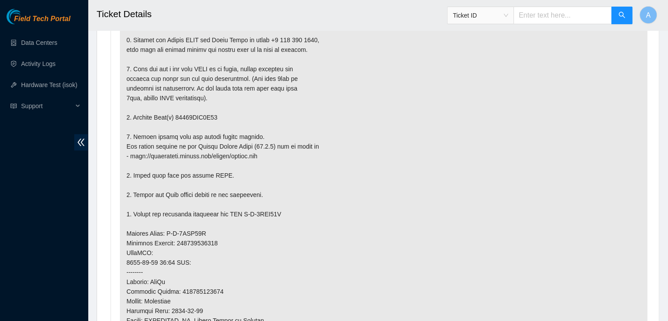
scroll to position [472, 0]
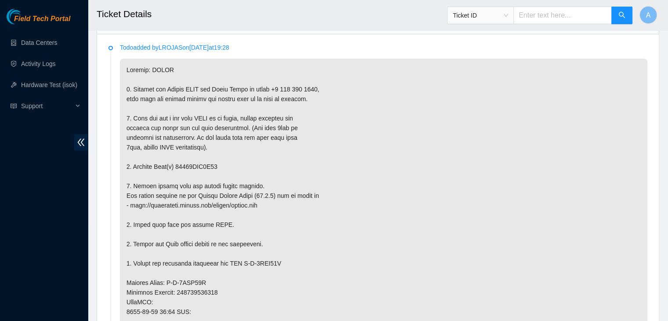
type Tracking "463470059910"
click at [198, 162] on p at bounding box center [383, 291] width 527 height 467
copy p "18521FDB4F83"
click at [198, 162] on p at bounding box center [383, 291] width 527 height 467
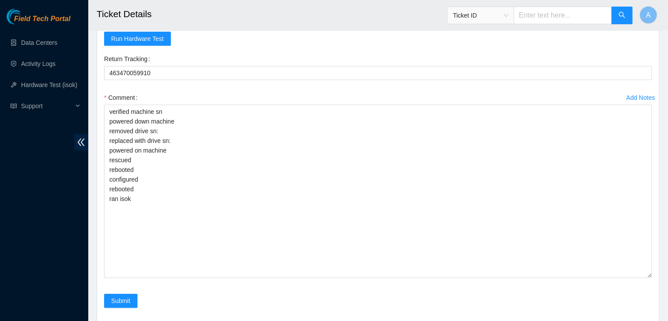
scroll to position [3604, 0]
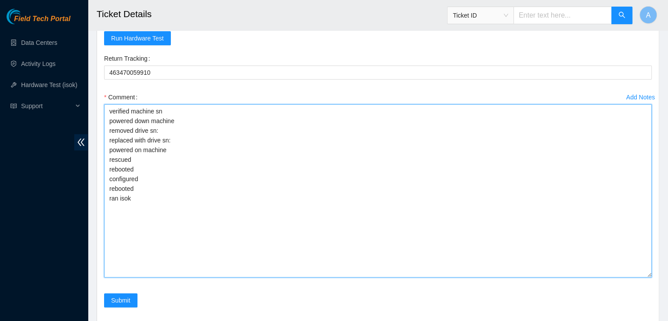
click at [230, 139] on textarea "verified machine sn powered down machine removed drive sn: replaced with drive …" at bounding box center [378, 190] width 548 height 173
paste textarea "18521FDB4F83"
click at [184, 121] on textarea "verified machine sn powered down machine removed drive sn: 18521FDB4F83 replace…" at bounding box center [378, 190] width 548 height 173
paste textarea "S1G0NYAF700596"
click at [121, 167] on textarea "verified machine sn powered down machine removed drive sn: 18521FDB4F83 replace…" at bounding box center [378, 190] width 548 height 173
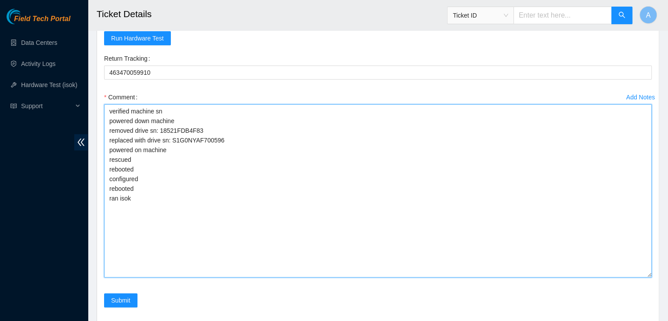
drag, startPoint x: 141, startPoint y: 197, endPoint x: 108, endPoint y: 111, distance: 91.4
click at [108, 111] on textarea "verified machine sn powered down machine removed drive sn: 18521FDB4F83 replace…" at bounding box center [378, 190] width 548 height 173
click at [215, 191] on textarea "verified machine sn powered down machine removed drive sn: 18521FDB4F83 replace…" at bounding box center [378, 190] width 548 height 173
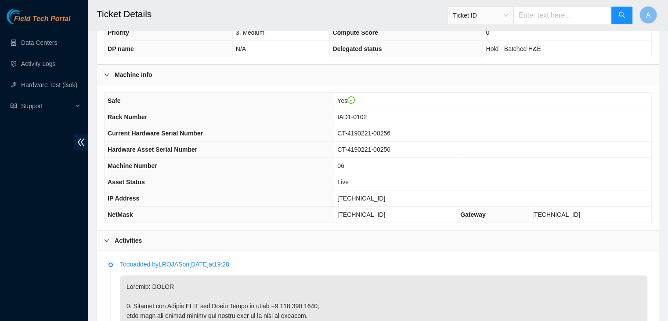
scroll to position [236, 0]
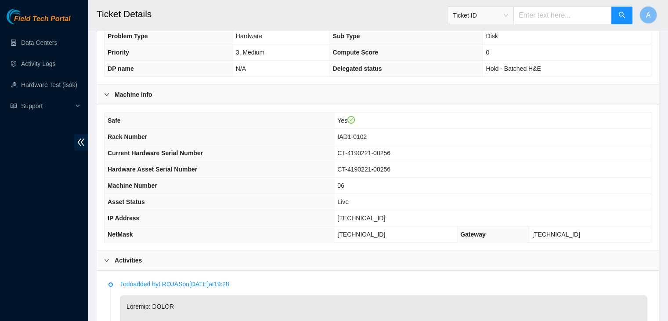
click at [367, 218] on span "[TECHNICAL_ID]" at bounding box center [361, 217] width 48 height 7
copy span "[TECHNICAL_ID]"
click at [367, 218] on span "[TECHNICAL_ID]" at bounding box center [361, 217] width 48 height 7
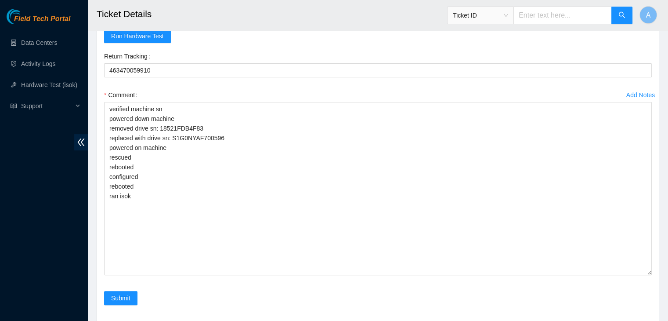
scroll to position [3617, 0]
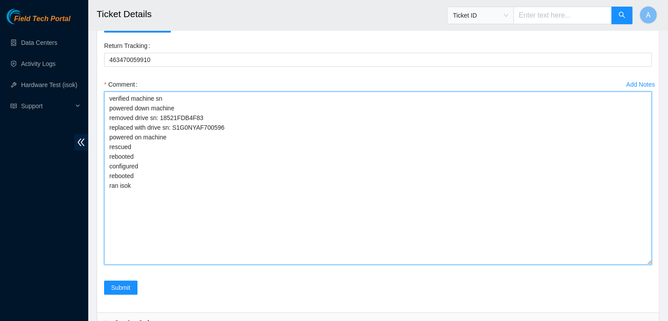
click at [232, 177] on textarea "verified machine sn powered down machine removed drive sn: 18521FDB4F83 replace…" at bounding box center [378, 177] width 548 height 173
paste textarea "344839 [DATE] 03:06:49 [TECHNICAL_ID] FAILED Result Detail Message Ticket ID [T…"
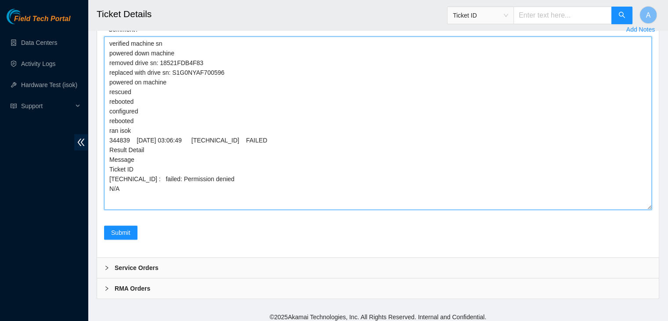
scroll to position [3672, 0]
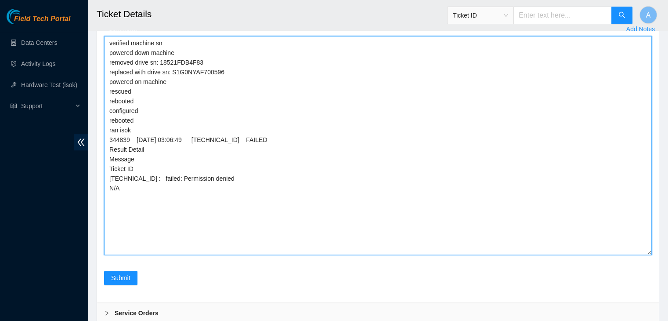
drag, startPoint x: 649, startPoint y: 203, endPoint x: 643, endPoint y: 260, distance: 57.4
click at [643, 255] on textarea "verified machine sn powered down machine removed drive sn: 18521FDB4F83 replace…" at bounding box center [378, 145] width 548 height 219
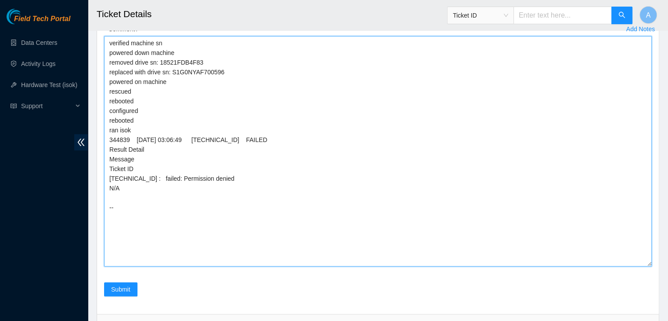
paste textarea "isok cannot be ran due to technical issues and are giving "permission denied" o…"
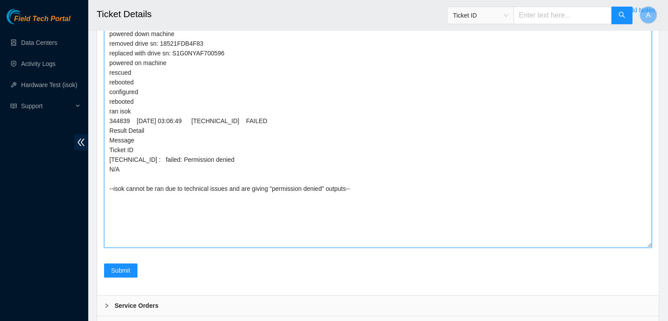
scroll to position [3692, 0]
type textarea "verified machine sn powered down machine removed drive sn: 18521FDB4F83 replace…"
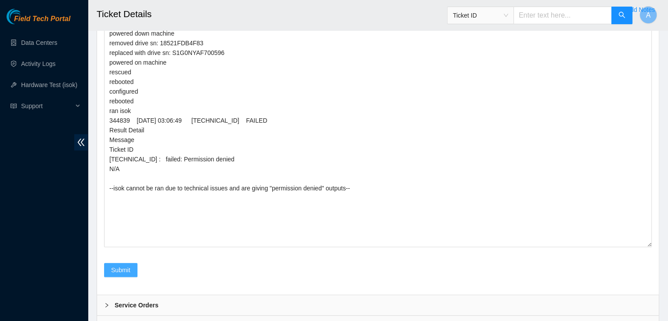
click at [130, 263] on button "Submit" at bounding box center [120, 270] width 33 height 14
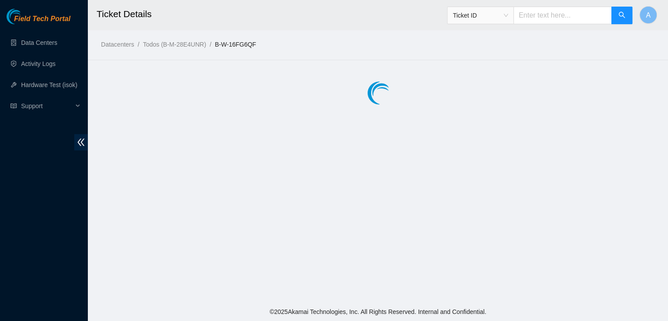
scroll to position [0, 0]
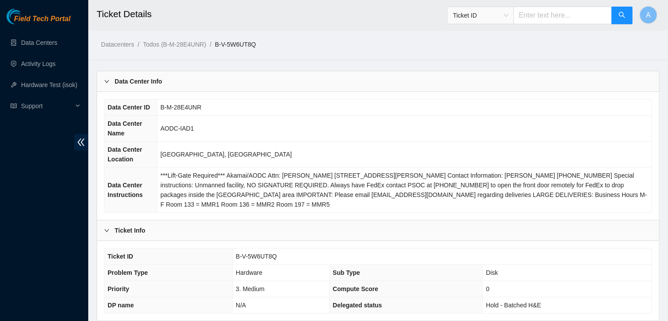
scroll to position [273, 0]
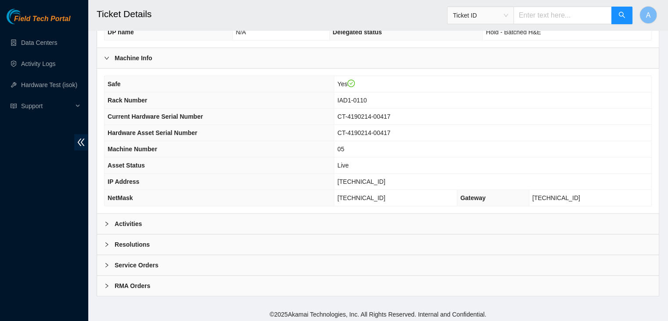
click at [269, 223] on div "Activities" at bounding box center [378, 223] width 562 height 20
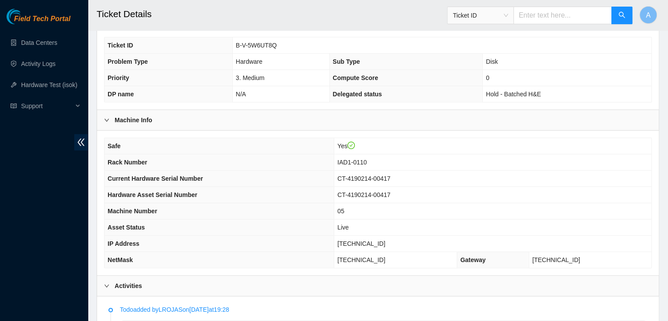
scroll to position [213, 0]
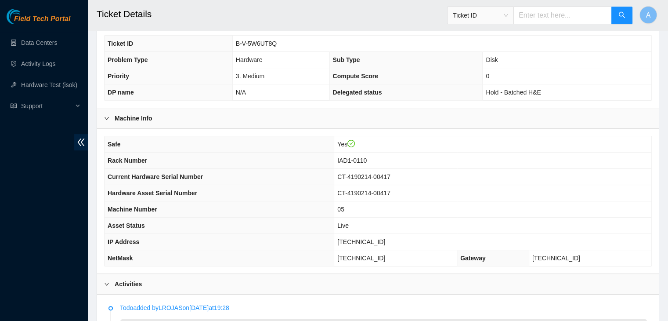
click at [201, 161] on th "Rack Number" at bounding box center [219, 160] width 230 height 16
click at [267, 201] on th "Machine Number" at bounding box center [219, 209] width 230 height 16
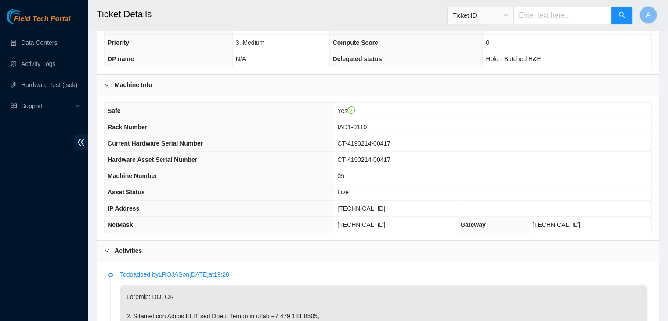
scroll to position [244, 0]
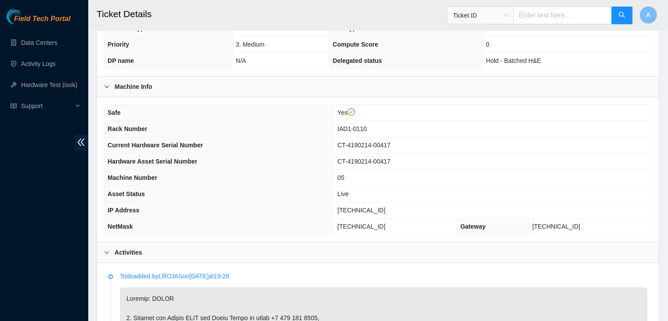
click at [198, 153] on th "Hardware Asset Serial Number" at bounding box center [219, 161] width 230 height 16
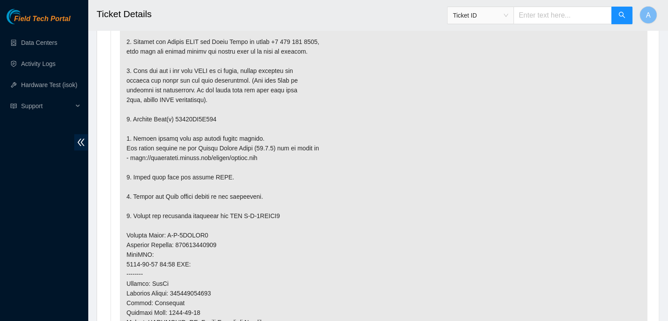
scroll to position [493, 0]
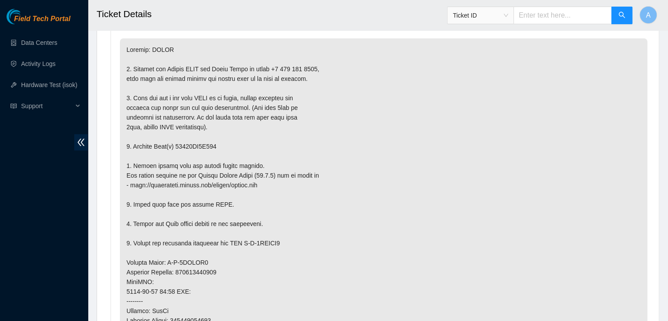
click at [294, 203] on p at bounding box center [383, 271] width 527 height 467
drag, startPoint x: 219, startPoint y: 141, endPoint x: 248, endPoint y: 70, distance: 76.4
click at [248, 70] on p at bounding box center [383, 271] width 527 height 467
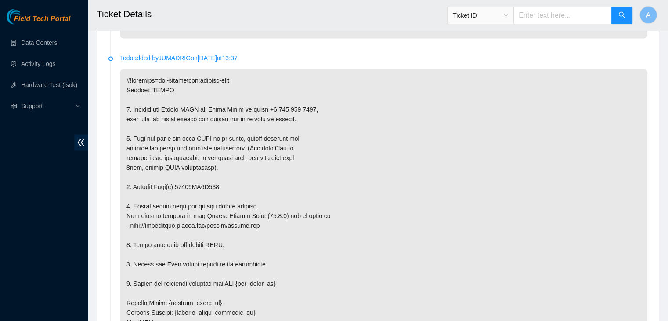
scroll to position [1578, 0]
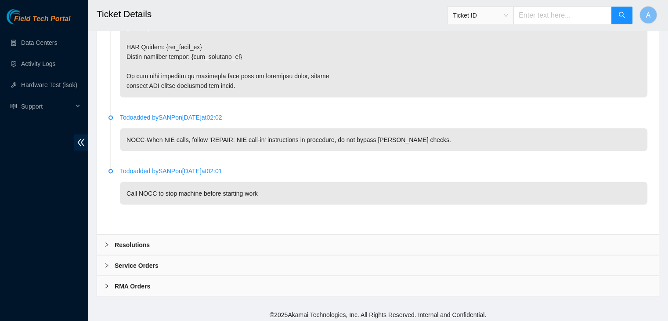
click at [222, 243] on div "Resolutions" at bounding box center [378, 244] width 562 height 20
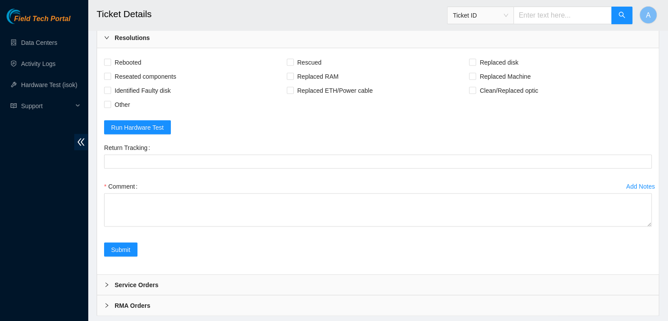
scroll to position [1804, 0]
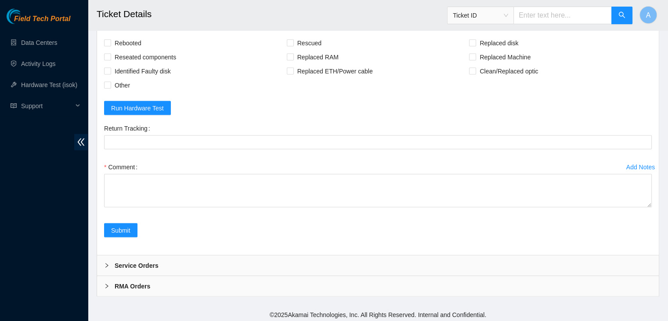
drag, startPoint x: 649, startPoint y: 202, endPoint x: 648, endPoint y: 317, distance: 115.0
click at [648, 207] on textarea "Comment" at bounding box center [378, 190] width 548 height 33
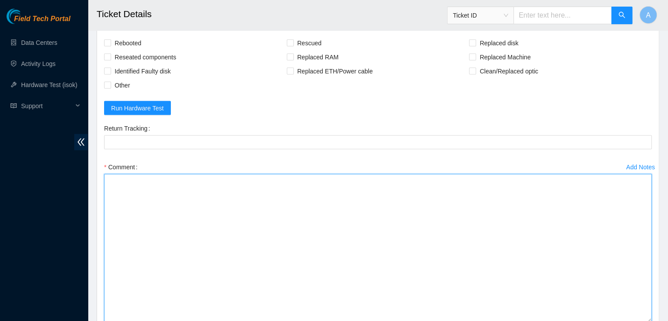
click at [510, 238] on textarea "Comment" at bounding box center [378, 248] width 548 height 148
paste textarea "verified machine sn powered down machine removed drive sn: 18521FDB4F83 replace…"
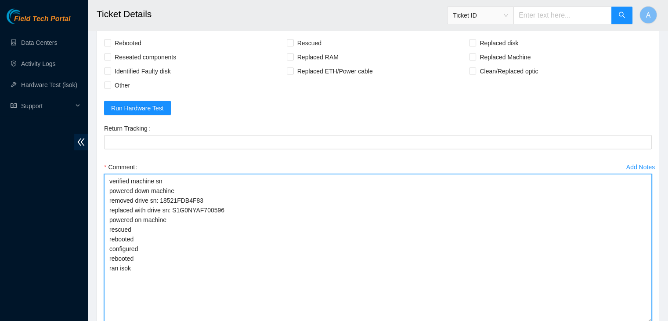
click at [334, 193] on textarea "verified machine sn powered down machine removed drive sn: 18521FDB4F83 replace…" at bounding box center [378, 248] width 548 height 148
click at [332, 204] on textarea "verified machine sn powered down machine removed drive sn: replaced with drive …" at bounding box center [378, 248] width 548 height 148
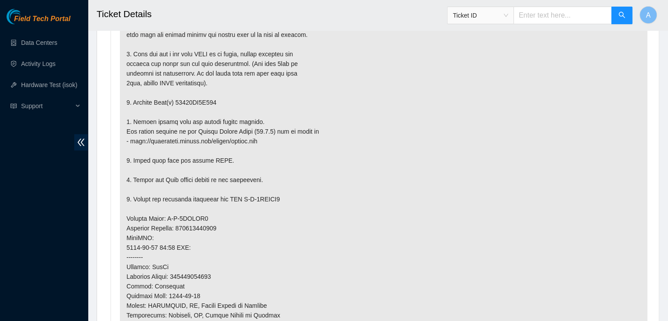
scroll to position [537, 0]
click at [208, 97] on p at bounding box center [383, 227] width 527 height 467
copy p "18521FD9F073"
click at [208, 97] on p at bounding box center [383, 227] width 527 height 467
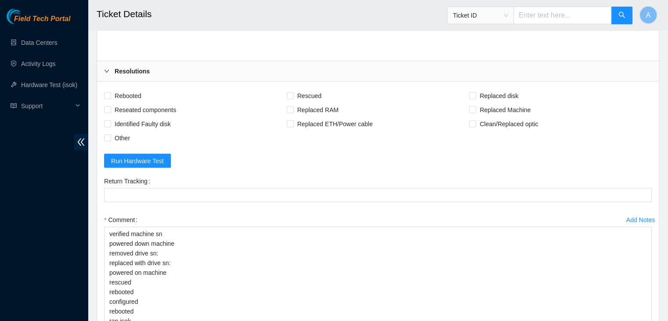
scroll to position [1919, 0]
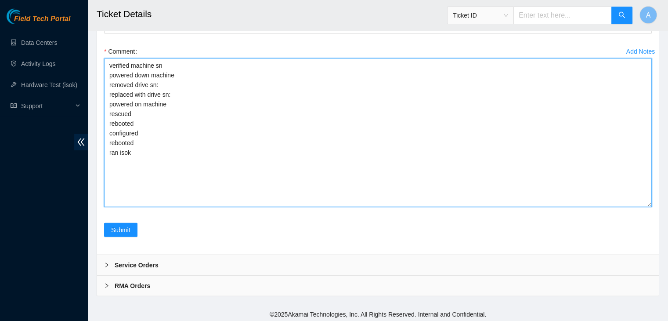
click at [209, 88] on textarea "verified machine sn powered down machine removed drive sn: replaced with drive …" at bounding box center [378, 132] width 548 height 148
paste textarea "18521FD9F073"
click at [219, 98] on textarea "verified machine sn powered down machine removed drive sn: 18521FD9F073 replace…" at bounding box center [378, 132] width 548 height 148
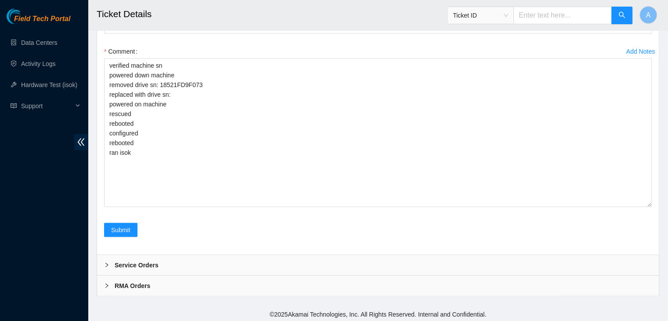
click at [256, 234] on div "Submit" at bounding box center [378, 235] width 555 height 25
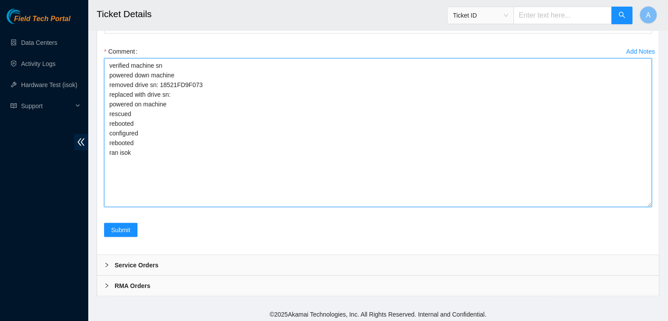
click at [239, 92] on textarea "verified machine sn powered down machine removed drive sn: 18521FD9F073 replace…" at bounding box center [378, 132] width 548 height 148
paste textarea "S45RNC0R904967"
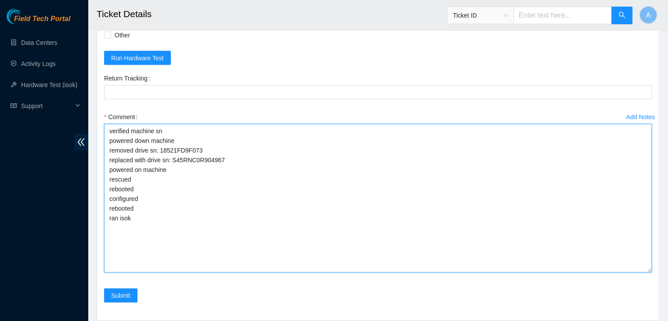
scroll to position [1855, 0]
type textarea "verified machine sn powered down machine removed drive sn: 18521FD9F073 replace…"
click at [174, 214] on textarea "verified machine sn powered down machine removed drive sn: 18521FD9F073 replace…" at bounding box center [378, 197] width 548 height 148
drag, startPoint x: 174, startPoint y: 214, endPoint x: 106, endPoint y: 125, distance: 112.4
click at [106, 125] on textarea "verified machine sn powered down machine removed drive sn: 18521FD9F073 replace…" at bounding box center [378, 197] width 548 height 148
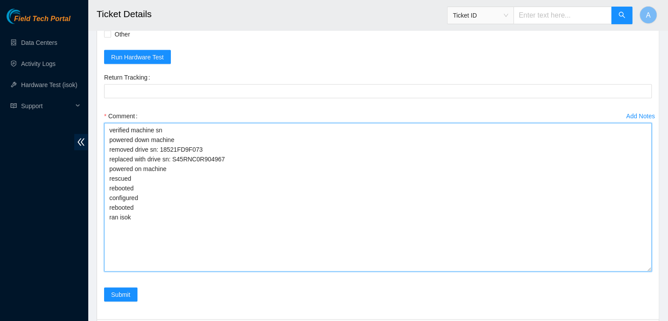
click at [228, 132] on textarea "verified machine sn powered down machine removed drive sn: 18521FD9F073 replace…" at bounding box center [378, 197] width 548 height 148
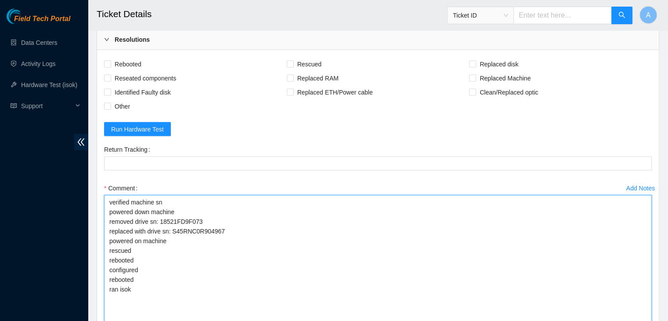
scroll to position [1776, 0]
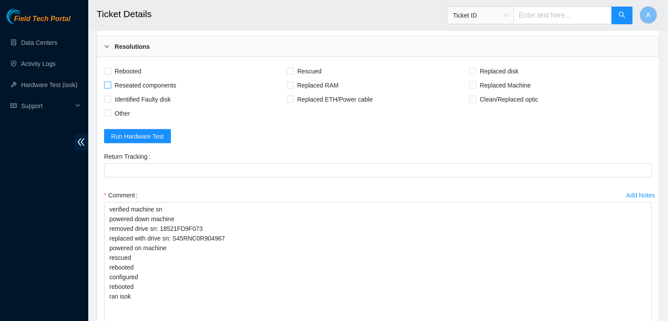
click at [153, 83] on span "Reseated components" at bounding box center [145, 85] width 68 height 14
click at [110, 83] on input "Reseated components" at bounding box center [107, 85] width 6 height 6
checkbox input "true"
click at [136, 72] on span "Rebooted" at bounding box center [128, 71] width 34 height 14
click at [110, 72] on input "Rebooted" at bounding box center [107, 71] width 6 height 6
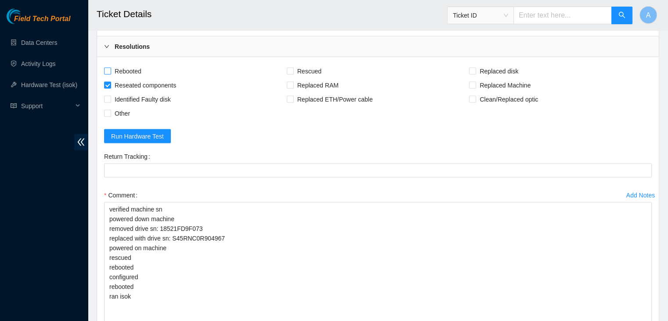
checkbox input "true"
click at [292, 72] on label "Rescued" at bounding box center [306, 71] width 38 height 14
click at [292, 72] on input "Rescued" at bounding box center [290, 71] width 6 height 6
checkbox input "true"
click at [471, 69] on input "Replaced disk" at bounding box center [472, 71] width 6 height 6
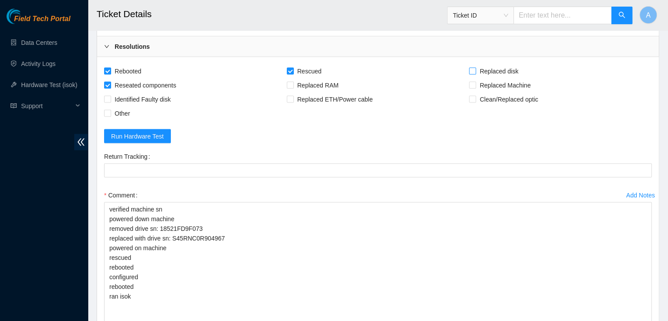
checkbox input "true"
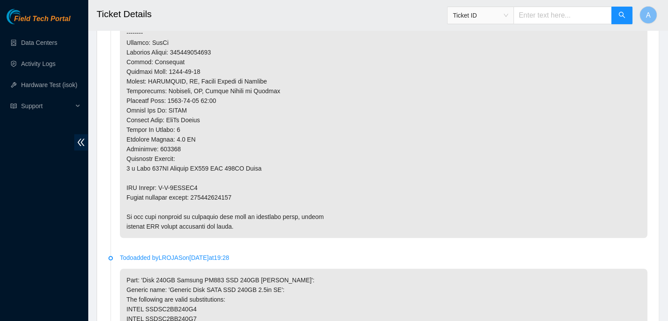
scroll to position [765, 0]
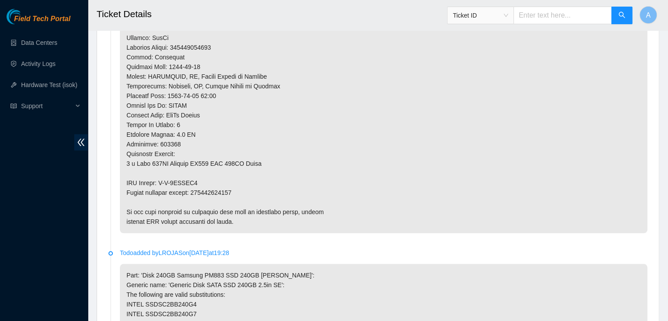
copy p "463470060190"
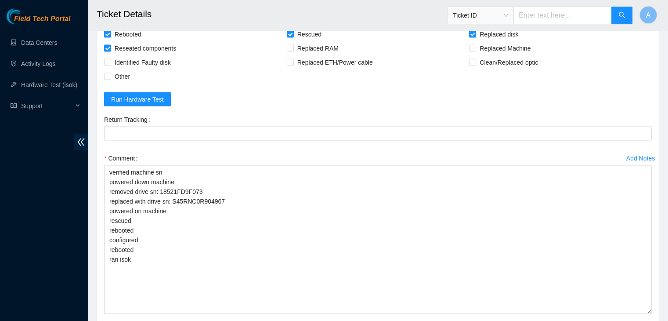
scroll to position [1812, 0]
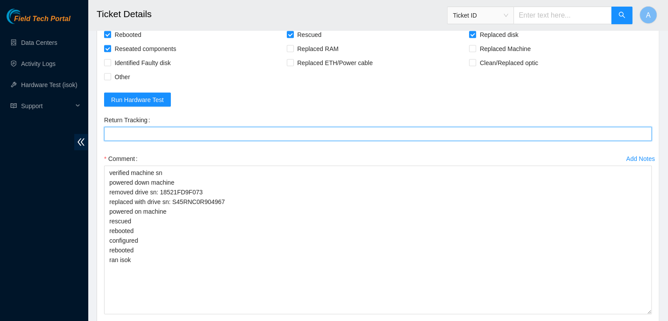
click at [267, 137] on Tracking "Return Tracking" at bounding box center [378, 134] width 548 height 14
paste Tracking "463470060190"
type Tracking "463470060190"
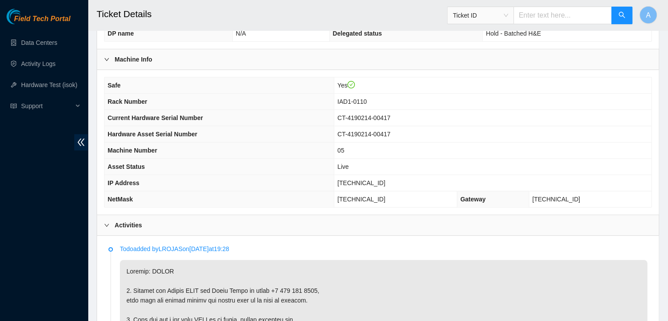
scroll to position [272, 0]
click at [375, 180] on span "[TECHNICAL_ID]" at bounding box center [361, 182] width 48 height 7
copy span "[TECHNICAL_ID]"
click at [375, 180] on span "[TECHNICAL_ID]" at bounding box center [361, 182] width 48 height 7
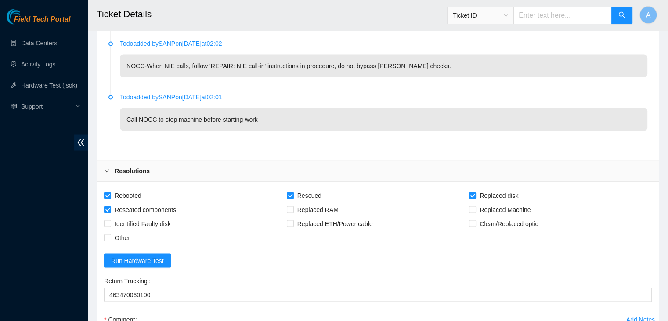
scroll to position [1919, 0]
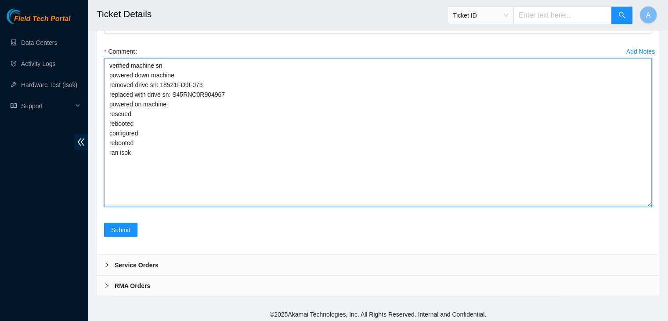
click at [263, 169] on textarea "verified machine sn powered down machine removed drive sn: 18521FD9F073 replace…" at bounding box center [378, 132] width 548 height 148
paste textarea "344840 01-10-2025 03:08:51 104.84.155.176 FAILED Result Detail Message Ticket I…"
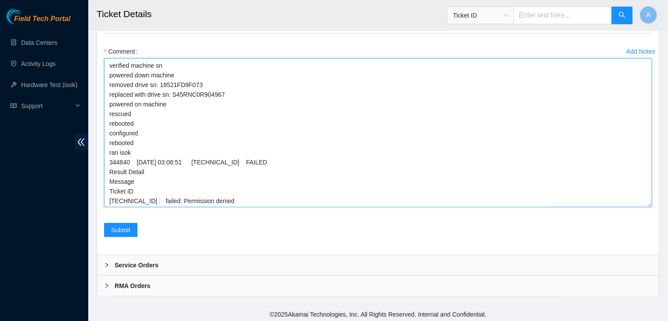
scroll to position [7, 0]
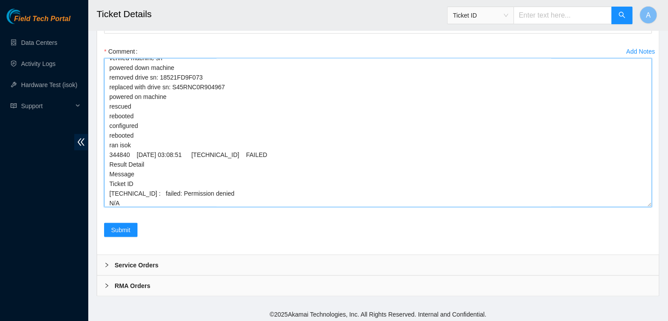
drag, startPoint x: 647, startPoint y: 200, endPoint x: 650, endPoint y: 303, distance: 103.7
click at [650, 207] on textarea "verified machine sn powered down machine removed drive sn: 18521FD9F073 replace…" at bounding box center [378, 132] width 548 height 148
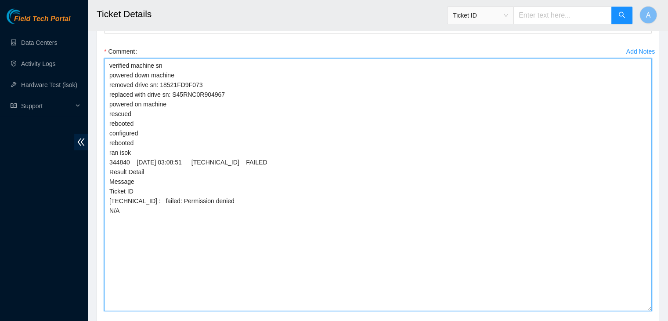
paste textarea "--isok cannot be ran due to technical issues and are giving "permission denied"…"
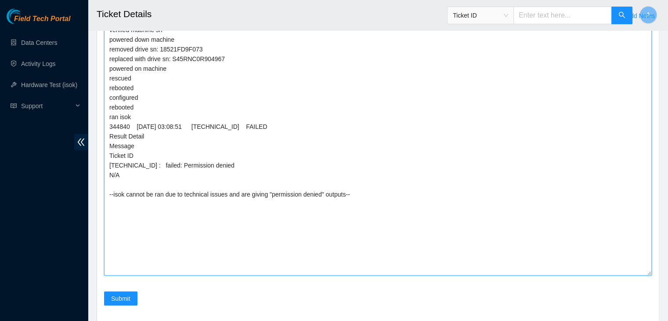
scroll to position [1961, 0]
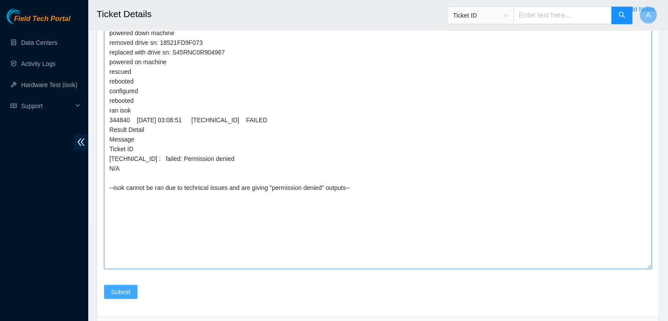
type textarea "verified machine sn powered down machine removed drive sn: 18521FD9F073 replace…"
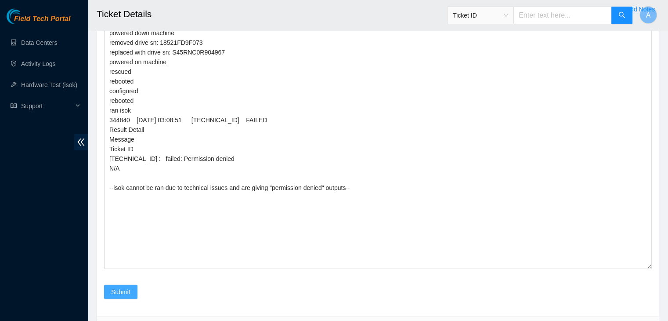
click at [118, 288] on span "Submit" at bounding box center [120, 292] width 19 height 10
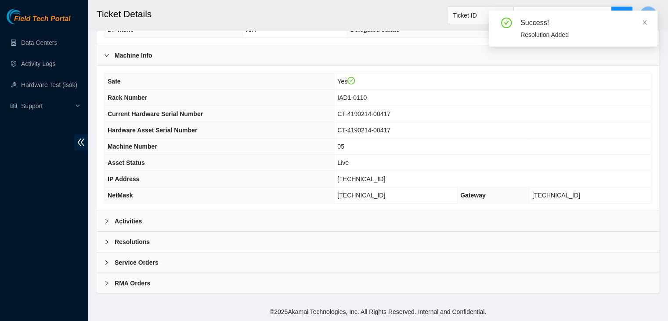
scroll to position [273, 0]
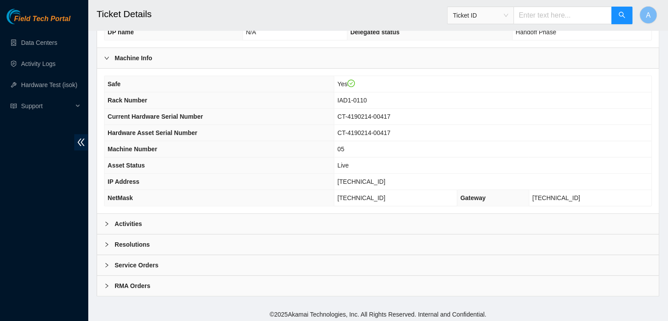
click at [216, 214] on div "Activities" at bounding box center [378, 223] width 562 height 20
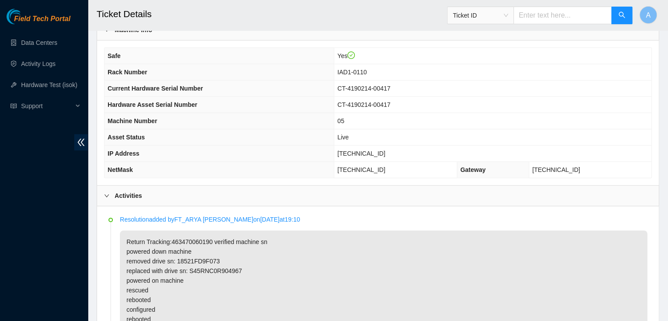
scroll to position [292, 0]
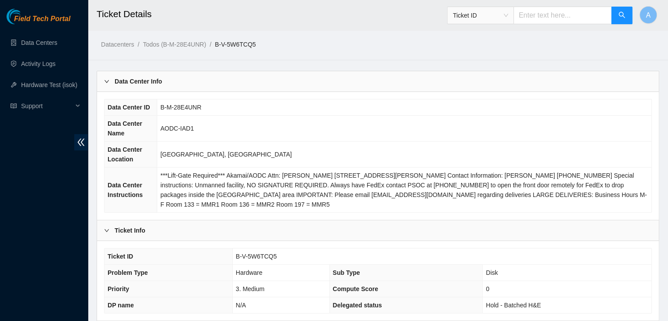
scroll to position [273, 0]
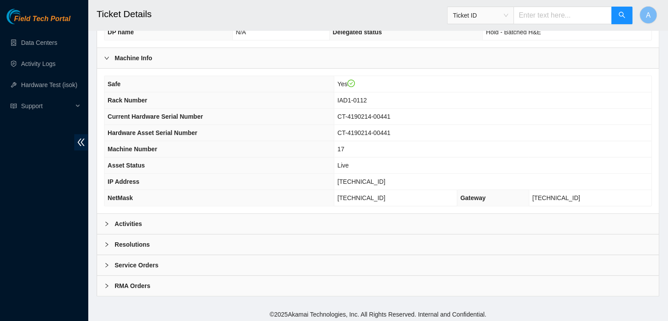
click at [285, 219] on div "Activities" at bounding box center [378, 223] width 562 height 20
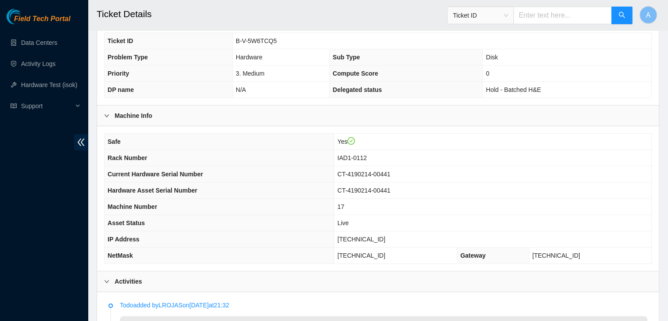
scroll to position [216, 0]
click at [235, 257] on th "NetMask" at bounding box center [219, 254] width 230 height 16
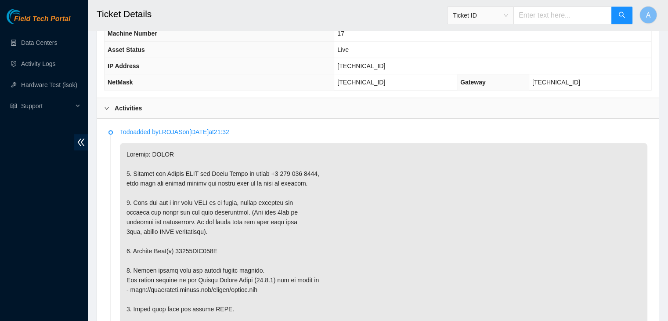
scroll to position [389, 0]
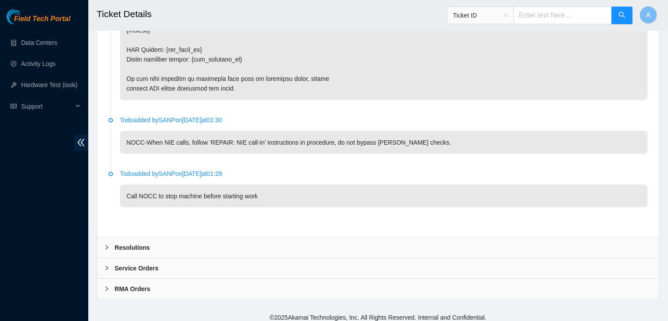
scroll to position [1578, 0]
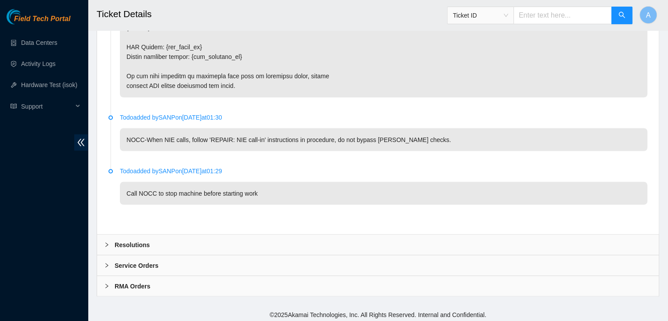
click at [235, 238] on div "Resolutions" at bounding box center [378, 244] width 562 height 20
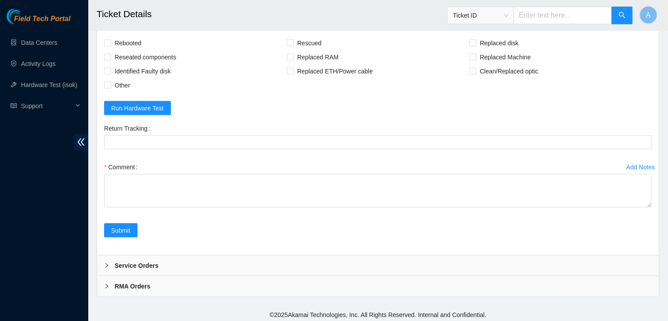
scroll to position [1804, 0]
drag, startPoint x: 649, startPoint y: 202, endPoint x: 611, endPoint y: 341, distance: 143.4
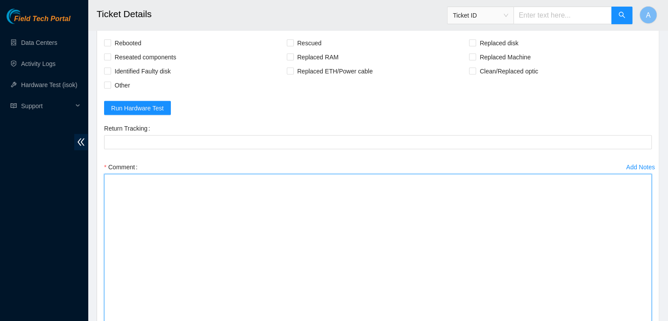
click at [481, 276] on textarea "Comment" at bounding box center [378, 259] width 548 height 171
paste textarea "verified machine sn powered down machine removed drive sn: 18521FD9F073 replace…"
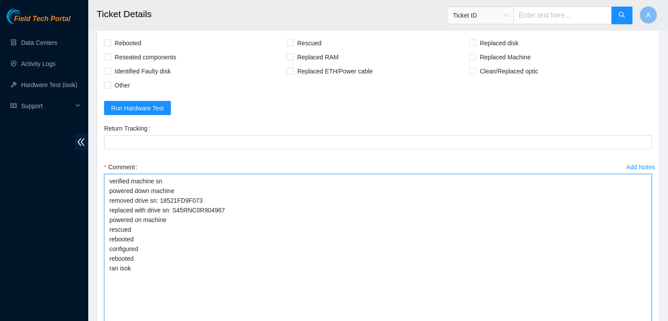
click at [394, 262] on textarea "verified machine sn powered down machine removed drive sn: 18521FD9F073 replace…" at bounding box center [378, 259] width 548 height 171
drag, startPoint x: 297, startPoint y: 203, endPoint x: 172, endPoint y: 209, distance: 125.3
click at [172, 209] on textarea "verified machine sn powered down machine removed drive sn: 18521FD9F073 replace…" at bounding box center [378, 259] width 548 height 171
drag, startPoint x: 207, startPoint y: 200, endPoint x: 160, endPoint y: 198, distance: 47.5
click at [160, 198] on textarea "verified machine sn powered down machine removed drive sn: 18521FD9F073 replace…" at bounding box center [378, 259] width 548 height 171
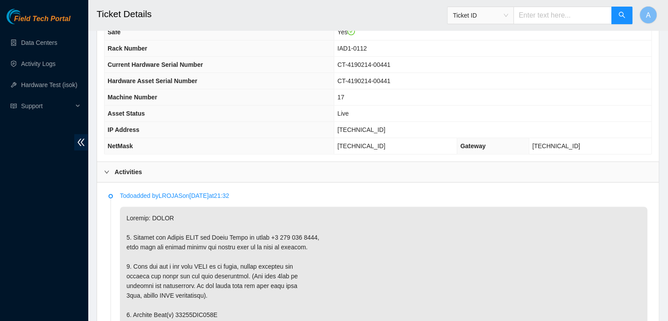
scroll to position [546, 0]
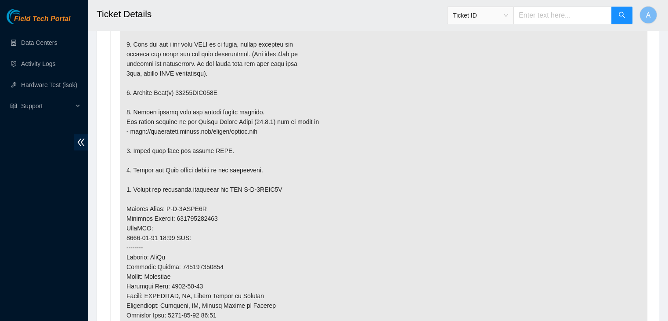
click at [200, 89] on p at bounding box center [383, 218] width 527 height 467
copy p "3. Replace Disk(s) 18521FDA038C 4"
click at [200, 89] on p at bounding box center [383, 218] width 527 height 467
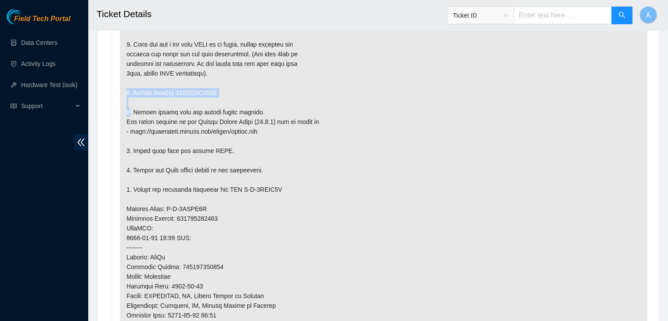
click at [200, 89] on p at bounding box center [383, 218] width 527 height 467
click at [200, 89] on p at bounding box center [383, 217] width 527 height 467
copy p "18521FDA038C"
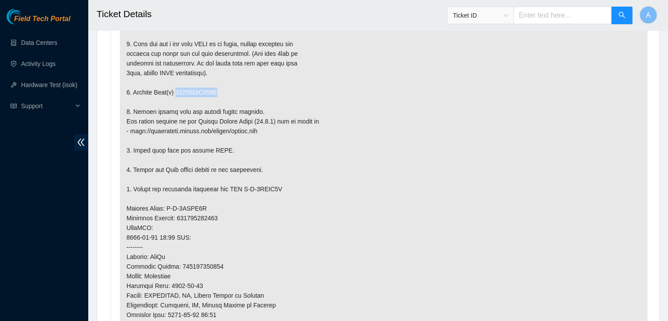
click at [200, 89] on p at bounding box center [383, 217] width 527 height 467
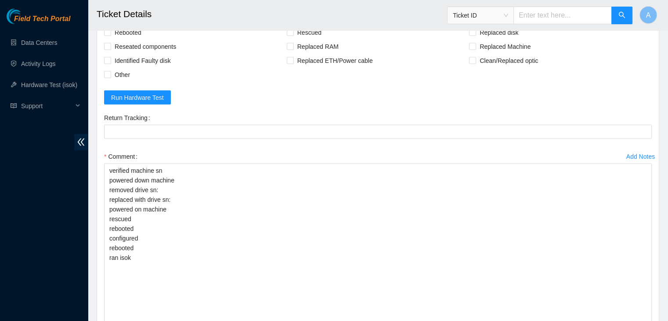
scroll to position [1855, 0]
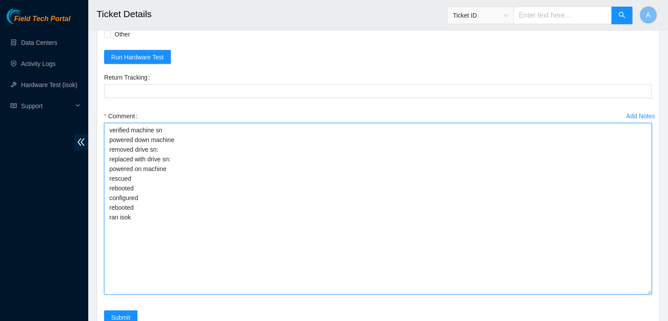
click at [207, 142] on textarea "verified machine sn powered down machine removed drive sn: replaced with drive …" at bounding box center [378, 208] width 548 height 171
paste textarea "18521FDA038C"
click at [207, 142] on textarea "verified machine sn powered down machine removed drive sn: replaced with drive …" at bounding box center [378, 208] width 548 height 171
paste textarea "18521FDA038C"
click at [208, 161] on textarea "verified machine sn powered down machine removed drive sn: 18521FDA038C replace…" at bounding box center [378, 208] width 548 height 171
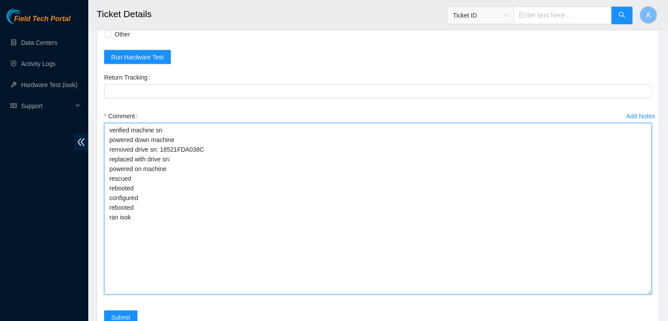
click at [215, 159] on textarea "verified machine sn powered down machine removed drive sn: 18521FDA038C replace…" at bounding box center [378, 208] width 548 height 171
click at [306, 163] on textarea "verified machine sn powered down machine removed drive sn: 18521FDA038C replace…" at bounding box center [378, 208] width 548 height 171
paste textarea "S45RNC0R826800"
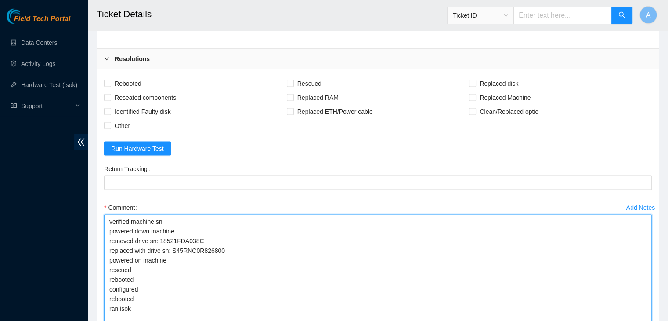
scroll to position [1744, 0]
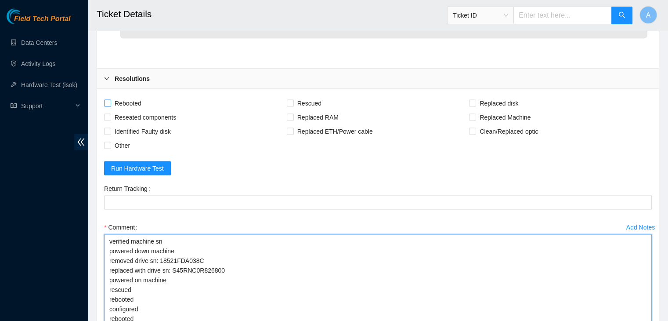
type textarea "verified machine sn powered down machine removed drive sn: 18521FDA038C replace…"
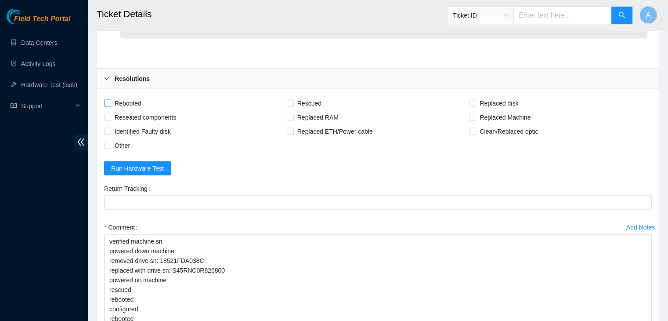
click at [130, 101] on span "Rebooted" at bounding box center [128, 103] width 34 height 14
click at [110, 101] on input "Rebooted" at bounding box center [107, 103] width 6 height 6
checkbox input "true"
click at [138, 115] on span "Reseated components" at bounding box center [145, 117] width 68 height 14
click at [110, 115] on input "Reseated components" at bounding box center [107, 117] width 6 height 6
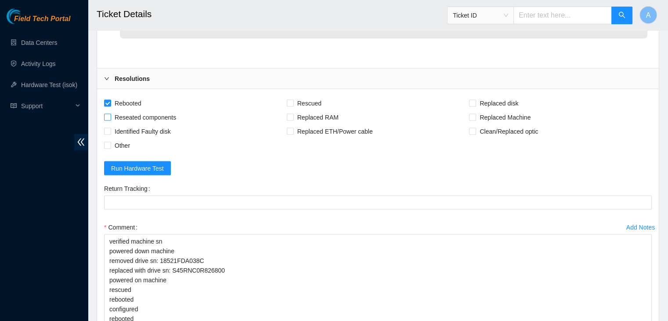
checkbox input "true"
click at [325, 100] on div "Rescued" at bounding box center [378, 103] width 183 height 14
click at [316, 99] on span "Rescued" at bounding box center [309, 103] width 31 height 14
click at [293, 100] on input "Rescued" at bounding box center [290, 103] width 6 height 6
checkbox input "true"
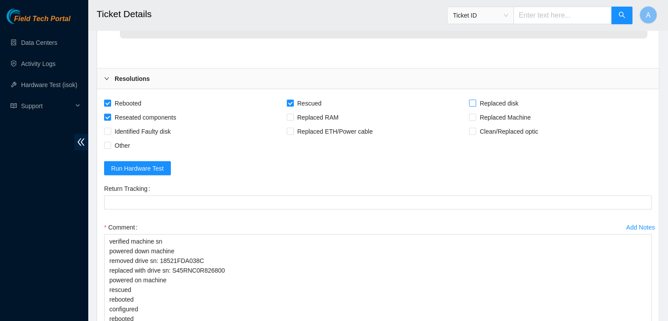
click at [478, 102] on span "Replaced disk" at bounding box center [499, 103] width 46 height 14
click at [475, 102] on input "Replaced disk" at bounding box center [472, 103] width 6 height 6
checkbox input "true"
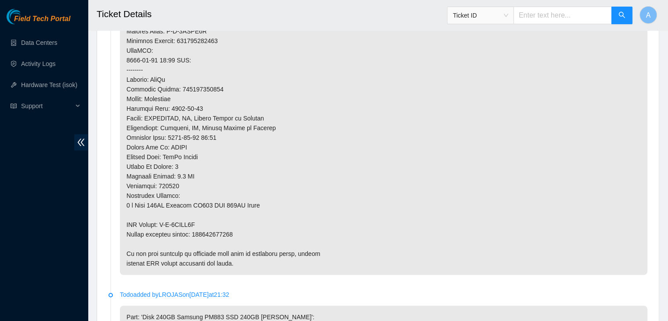
scroll to position [725, 0]
click at [219, 232] on p at bounding box center [383, 39] width 527 height 467
copy p "463470059851"
click at [219, 232] on p at bounding box center [383, 39] width 527 height 467
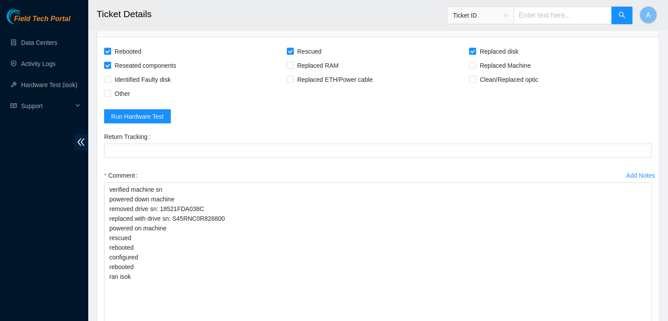
scroll to position [1789, 0]
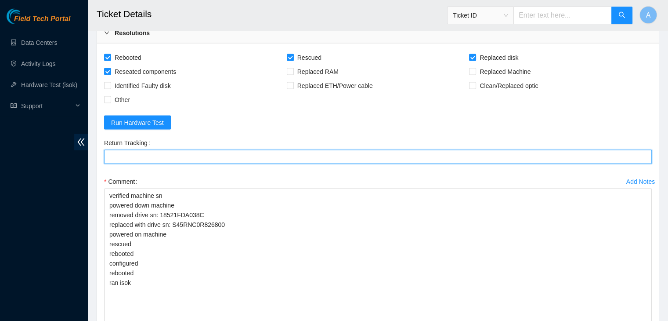
click at [254, 151] on Tracking "Return Tracking" at bounding box center [378, 157] width 548 height 14
paste Tracking "463470059851"
type Tracking "463470059851"
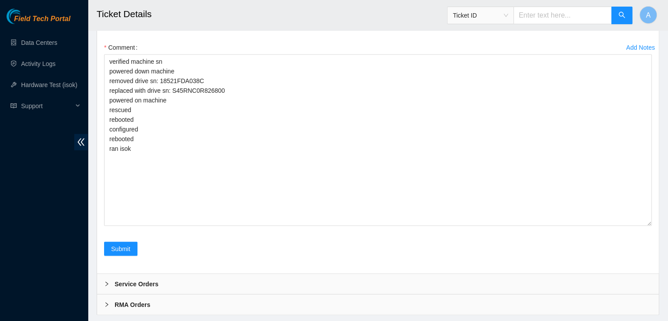
scroll to position [1942, 0]
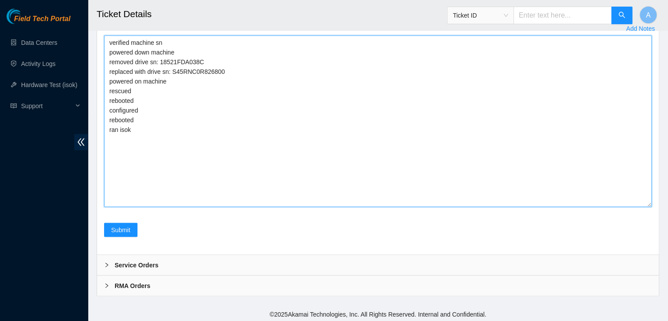
click at [218, 141] on textarea "verified machine sn powered down machine removed drive sn: 18521FDA038C replace…" at bounding box center [378, 121] width 548 height 171
paste textarea "--isok cannot be ran due to technical issues and are giving "permission denied"…"
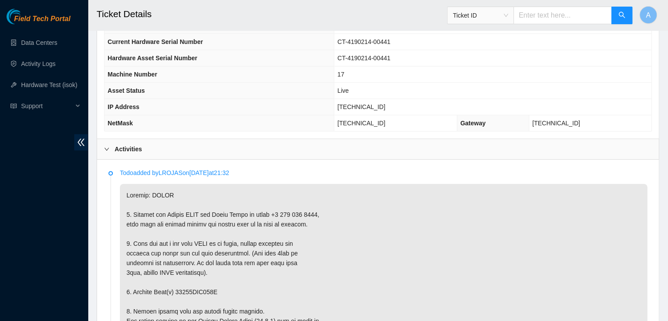
scroll to position [229, 0]
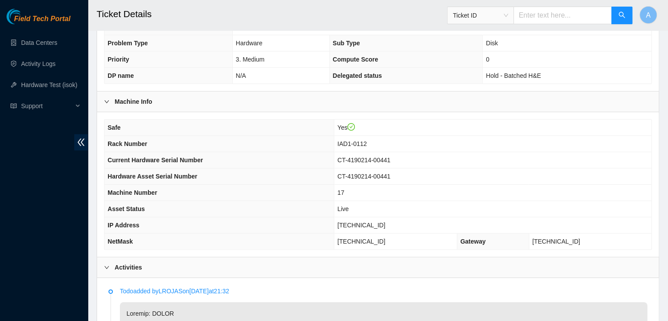
click at [378, 223] on span "104.84.228.62" at bounding box center [361, 224] width 48 height 7
copy span "104.84.228.62"
click at [378, 223] on span "104.84.228.62" at bounding box center [361, 224] width 48 height 7
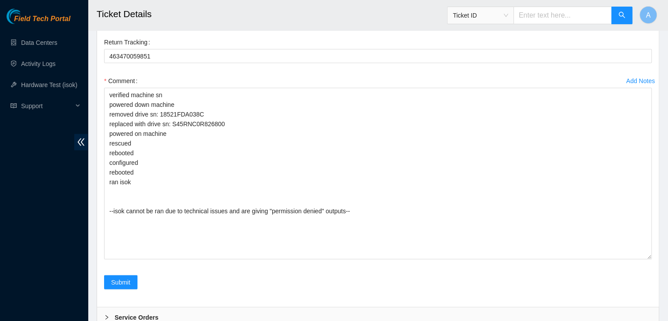
scroll to position [1942, 0]
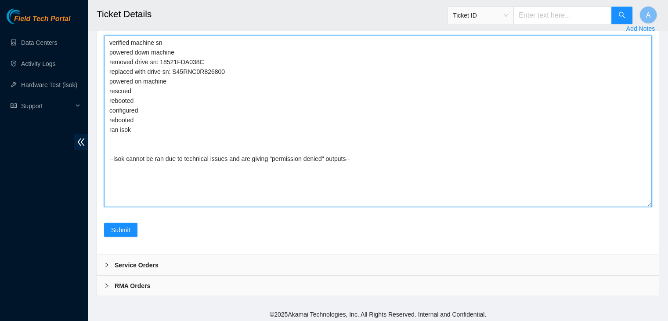
click at [179, 136] on textarea "verified machine sn powered down machine removed drive sn: 18521FDA038C replace…" at bounding box center [378, 121] width 548 height 171
paste textarea "344842 01-10-2025 03:10:41 104.84.228.62 FAILED Result Detail Message Ticket ID…"
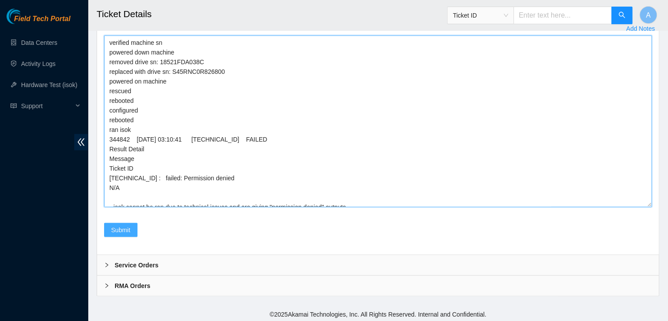
type textarea "verified machine sn powered down machine removed drive sn: 18521FDA038C replace…"
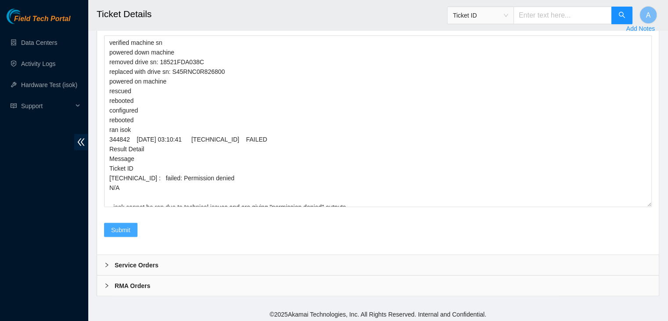
click at [110, 227] on button "Submit" at bounding box center [120, 230] width 33 height 14
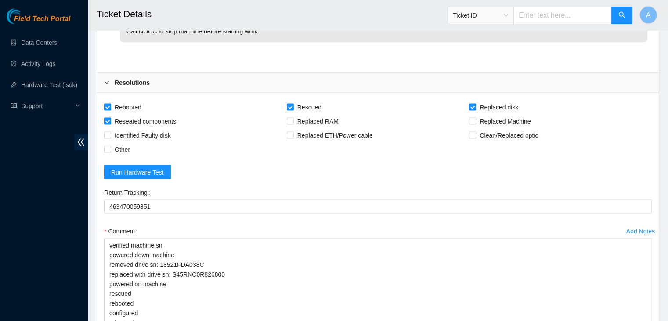
scroll to position [0, 0]
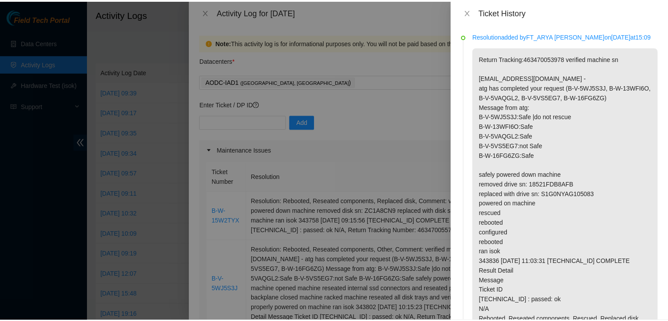
scroll to position [7, 0]
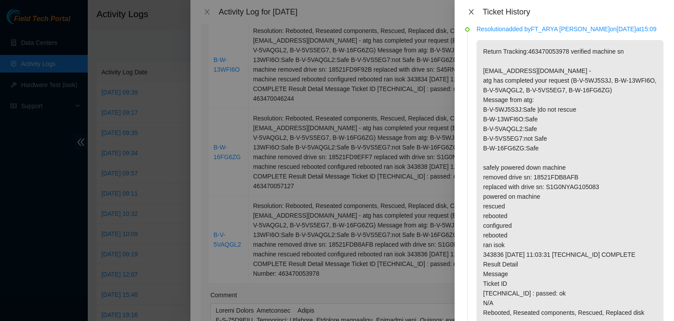
click at [470, 13] on icon "close" at bounding box center [471, 11] width 5 height 5
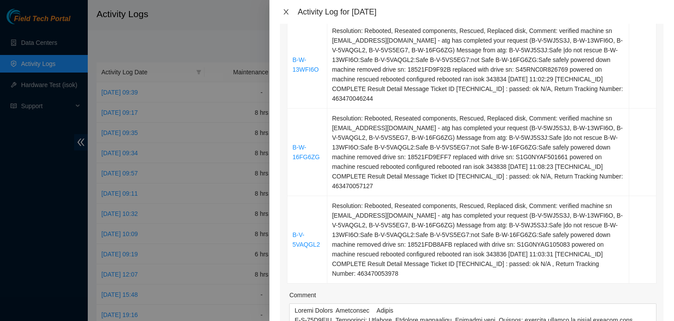
click at [290, 11] on icon "close" at bounding box center [286, 11] width 7 height 7
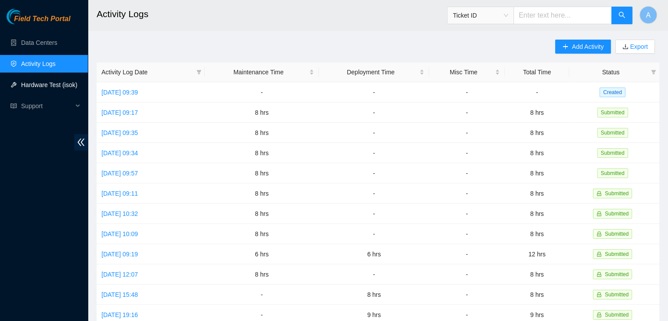
click at [54, 87] on link "Hardware Test (isok)" at bounding box center [49, 84] width 56 height 7
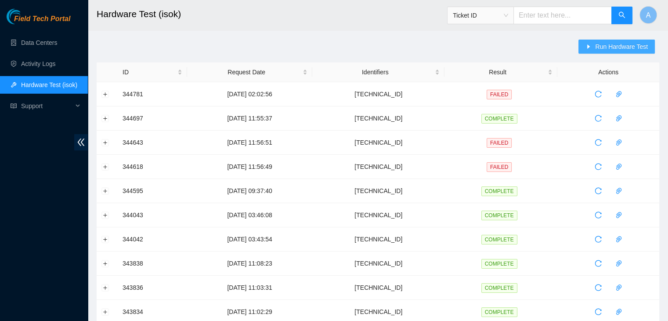
click at [587, 40] on button "Run Hardware Test" at bounding box center [616, 47] width 76 height 14
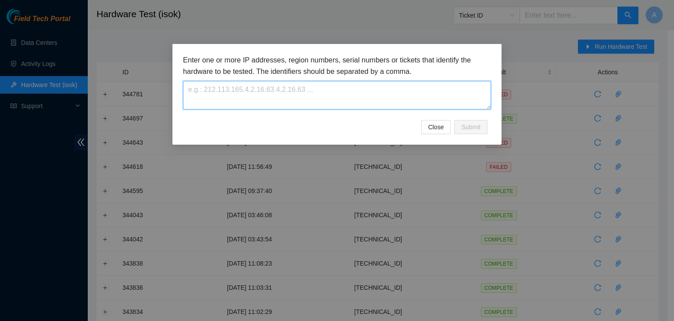
click at [449, 85] on textarea at bounding box center [337, 95] width 308 height 29
paste textarea "[TECHNICAL_ID]"
type textarea "[TECHNICAL_ID]"
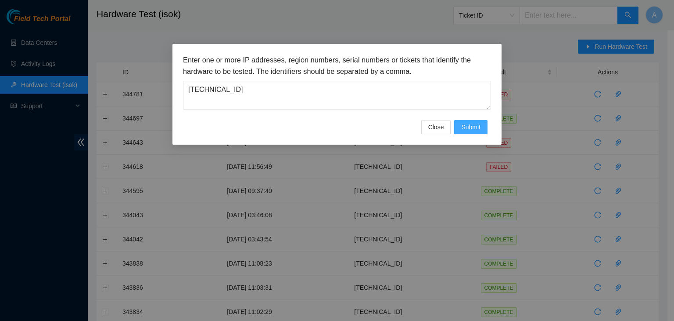
click at [479, 126] on span "Submit" at bounding box center [470, 127] width 19 height 10
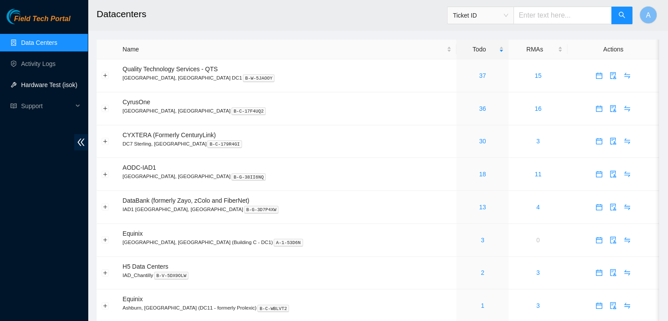
click at [44, 81] on link "Hardware Test (isok)" at bounding box center [49, 84] width 56 height 7
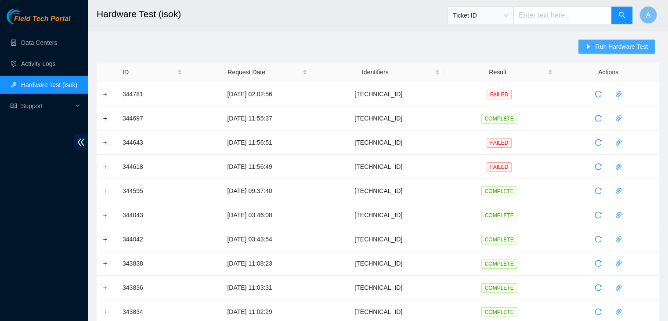
click at [594, 48] on button "Run Hardware Test" at bounding box center [616, 47] width 76 height 14
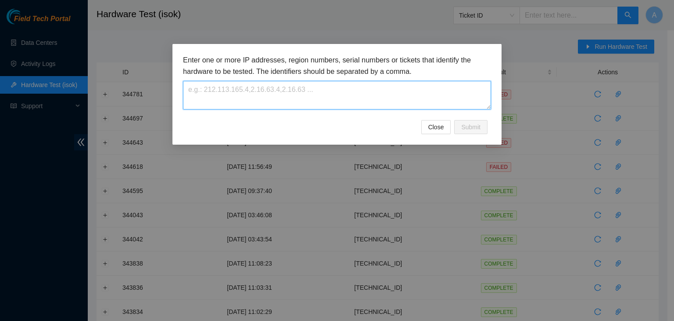
click at [420, 106] on textarea at bounding box center [337, 95] width 308 height 29
paste textarea "[TECHNICAL_ID]"
type textarea "[TECHNICAL_ID]"
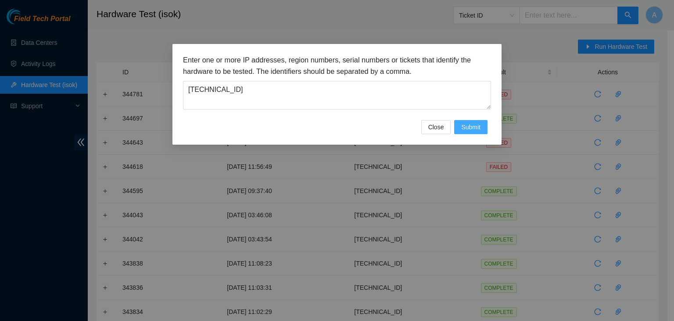
click at [477, 130] on span "Submit" at bounding box center [470, 127] width 19 height 10
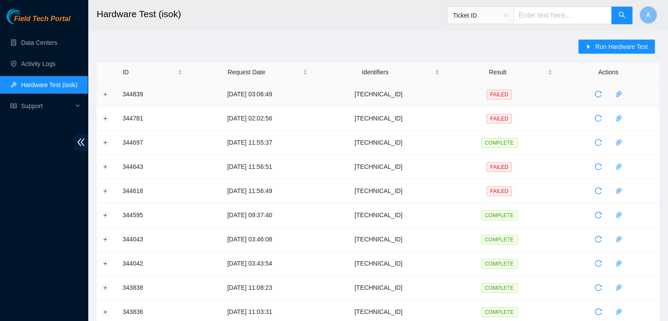
click at [109, 94] on td at bounding box center [107, 94] width 21 height 24
click at [108, 94] on button "Expand row" at bounding box center [105, 93] width 7 height 7
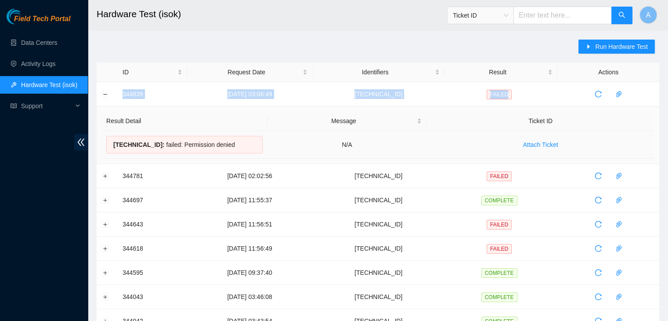
drag, startPoint x: 114, startPoint y: 91, endPoint x: 409, endPoint y: 159, distance: 303.2
copy tr "344839 [DATE] 03:06:49 [TECHNICAL_ID] FAILED"
click at [409, 159] on td "Result Detail Message Ticket ID [TECHNICAL_ID] : failed: Permission denied N/A …" at bounding box center [378, 135] width 562 height 58
click at [56, 64] on link "Activity Logs" at bounding box center [38, 63] width 35 height 7
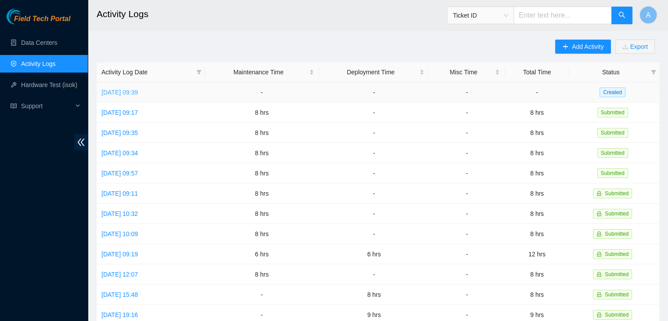
click at [133, 91] on link "[DATE] 09:39" at bounding box center [119, 92] width 36 height 7
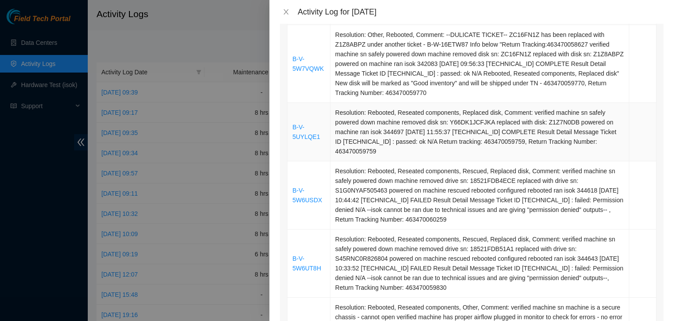
scroll to position [206, 0]
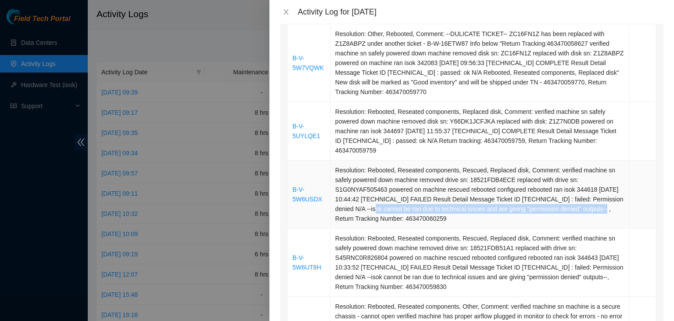
drag, startPoint x: 371, startPoint y: 208, endPoint x: 603, endPoint y: 208, distance: 232.3
click at [603, 208] on td "Resolution: Rebooted, Reseated components, Rescued, Replaced disk, Comment: ver…" at bounding box center [480, 194] width 299 height 68
copy td "isok cannot be ran due to technical issues and are giving "permission denied" o…"
click at [603, 208] on td "Resolution: Rebooted, Reseated components, Rescued, Replaced disk, Comment: ver…" at bounding box center [480, 194] width 299 height 68
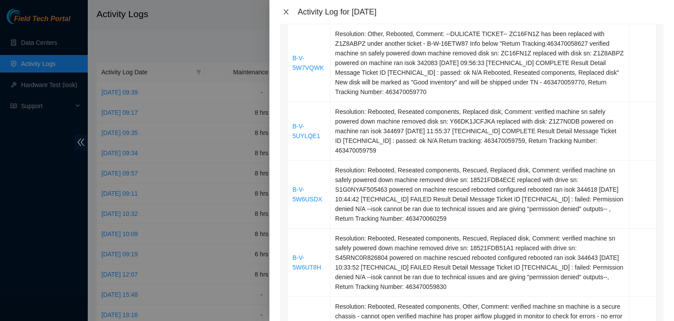
click at [285, 14] on icon "close" at bounding box center [286, 11] width 7 height 7
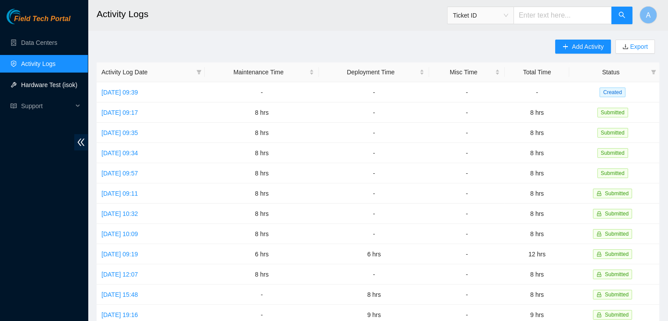
click at [70, 84] on link "Hardware Test (isok)" at bounding box center [49, 84] width 56 height 7
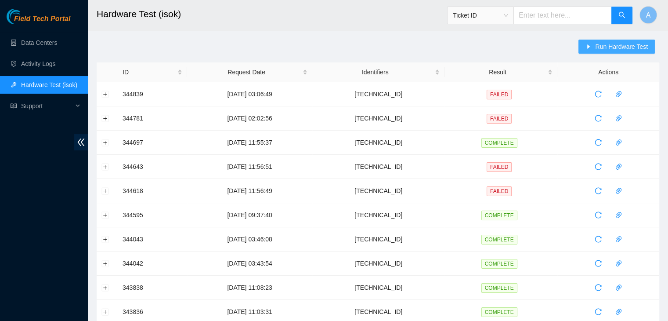
click at [638, 46] on span "Run Hardware Test" at bounding box center [621, 47] width 53 height 10
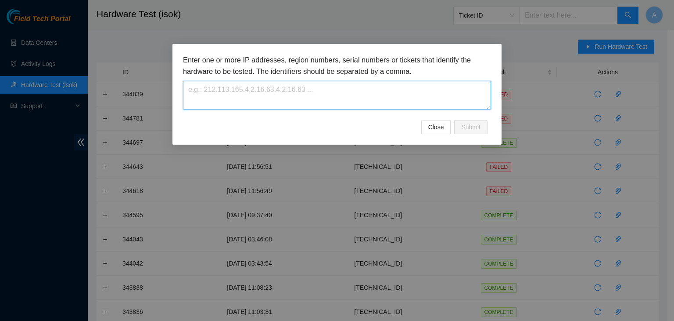
click at [430, 97] on textarea at bounding box center [337, 95] width 308 height 29
paste textarea "[TECHNICAL_ID]"
type textarea "[TECHNICAL_ID]"
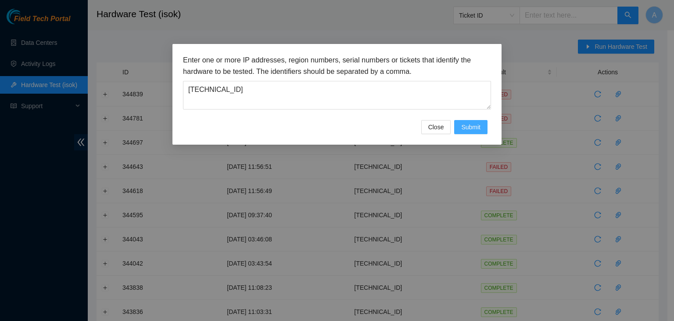
click at [485, 122] on button "Submit" at bounding box center [470, 127] width 33 height 14
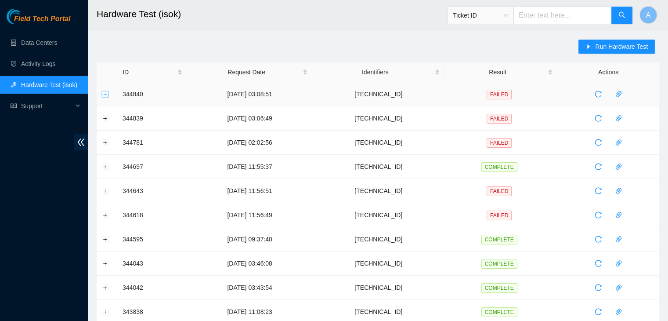
click at [102, 93] on button "Expand row" at bounding box center [105, 93] width 7 height 7
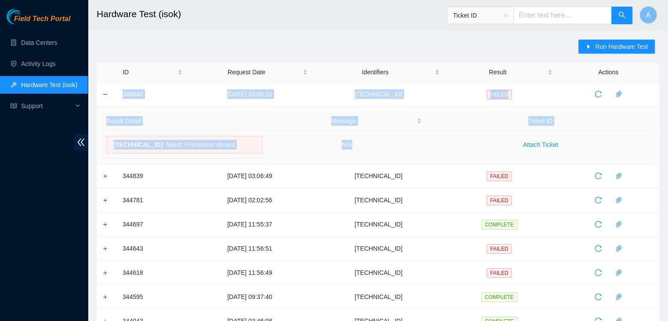
drag, startPoint x: 120, startPoint y: 88, endPoint x: 392, endPoint y: 136, distance: 275.5
copy tbody "344840 [DATE] 03:08:51 [TECHNICAL_ID] FAILED Result Detail Message Ticket ID [T…"
click at [56, 65] on link "Activity Logs" at bounding box center [38, 63] width 35 height 7
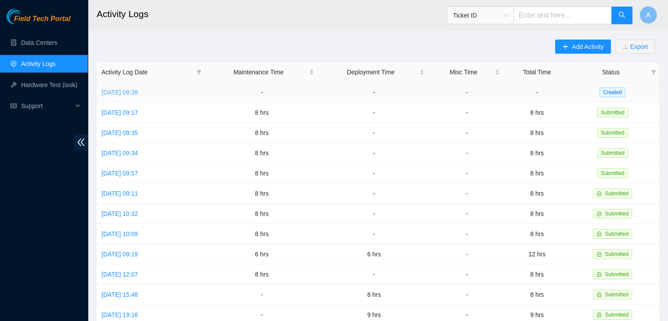
click at [138, 94] on link "[DATE] 09:39" at bounding box center [119, 92] width 36 height 7
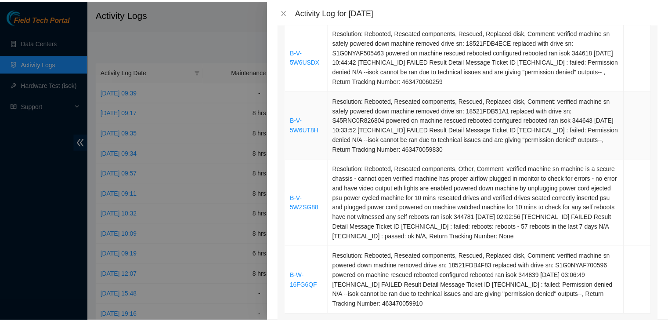
scroll to position [365, 0]
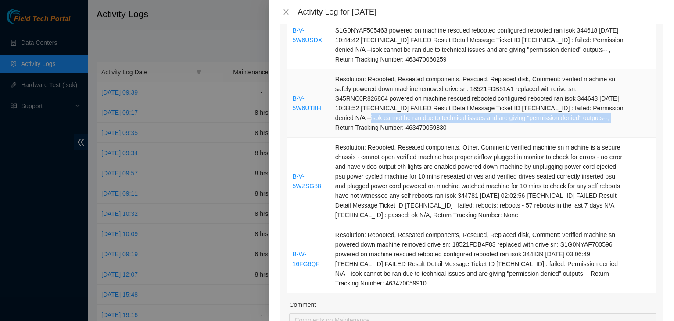
drag, startPoint x: 366, startPoint y: 117, endPoint x: 608, endPoint y: 119, distance: 241.9
click at [608, 119] on td "Resolution: Rebooted, Reseated components, Rescued, Replaced disk, Comment: ver…" at bounding box center [480, 103] width 299 height 68
copy td "--isok cannot be ran due to technical issues and are giving "permission denied"…"
click at [288, 10] on icon "close" at bounding box center [286, 11] width 5 height 5
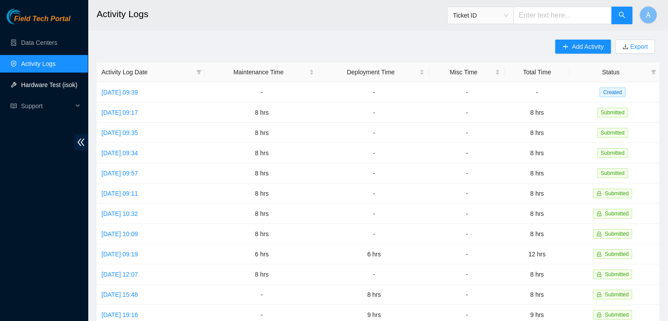
click at [61, 86] on link "Hardware Test (isok)" at bounding box center [49, 84] width 56 height 7
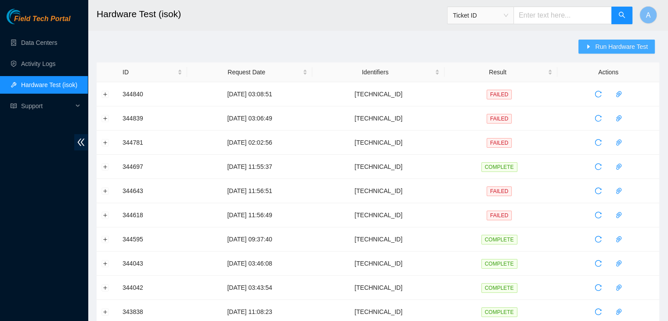
click at [642, 50] on span "Run Hardware Test" at bounding box center [621, 47] width 53 height 10
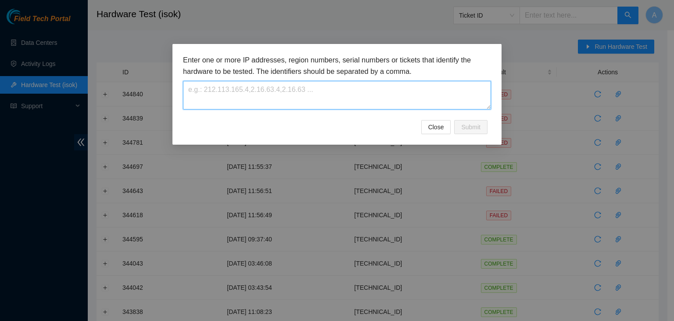
click at [476, 97] on textarea at bounding box center [337, 95] width 308 height 29
paste textarea "[TECHNICAL_ID]"
type textarea "[TECHNICAL_ID]"
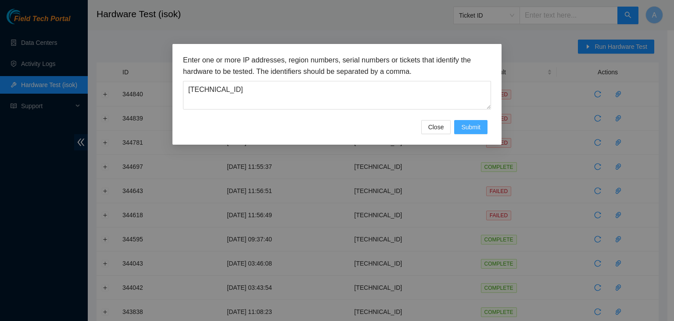
click at [476, 123] on span "Submit" at bounding box center [470, 127] width 19 height 10
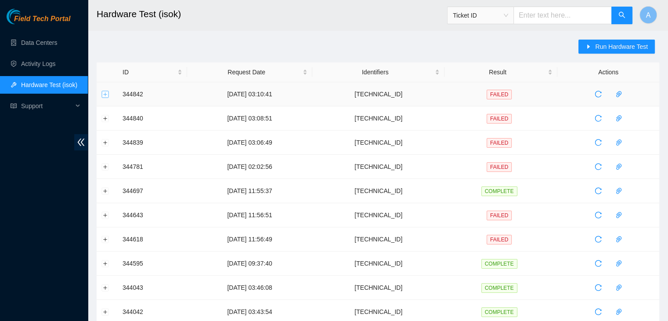
click at [107, 93] on button "Expand row" at bounding box center [105, 93] width 7 height 7
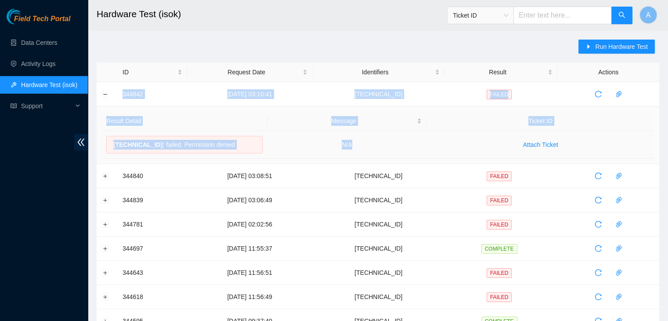
drag, startPoint x: 112, startPoint y: 92, endPoint x: 384, endPoint y: 144, distance: 276.7
copy tbody "344842 [DATE] 03:10:41 [TECHNICAL_ID] FAILED Result Detail Message Ticket ID [T…"
click at [384, 144] on td "N/A" at bounding box center [346, 145] width 159 height 28
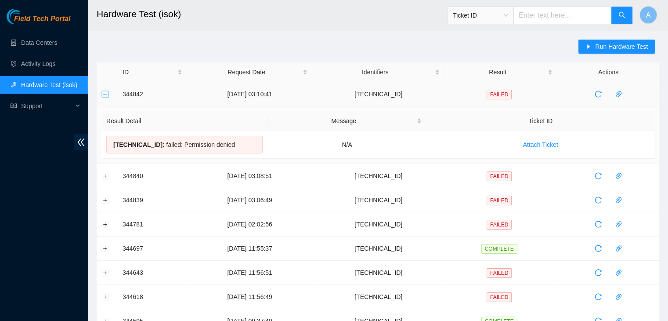
click at [103, 91] on button "Collapse row" at bounding box center [105, 93] width 7 height 7
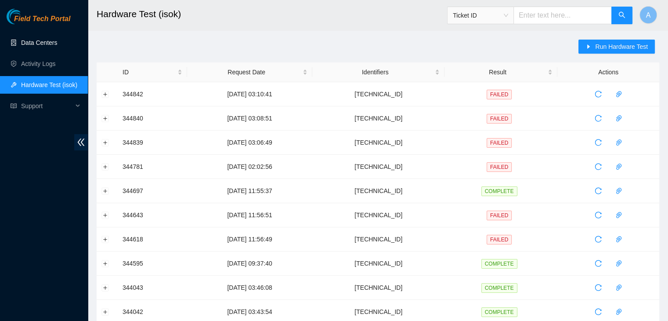
click at [57, 46] on link "Data Centers" at bounding box center [39, 42] width 36 height 7
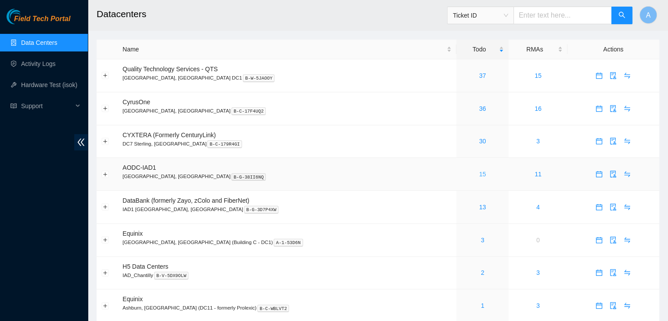
click at [479, 174] on link "15" at bounding box center [482, 173] width 7 height 7
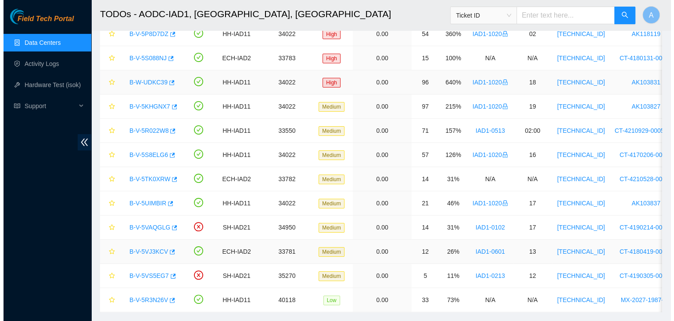
scroll to position [144, 0]
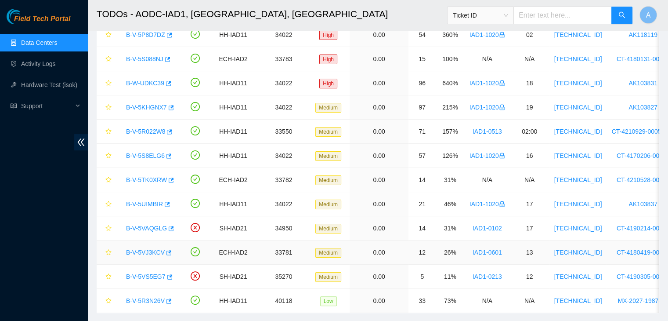
click at [153, 254] on link "B-V-5VJ3KCV" at bounding box center [145, 252] width 39 height 7
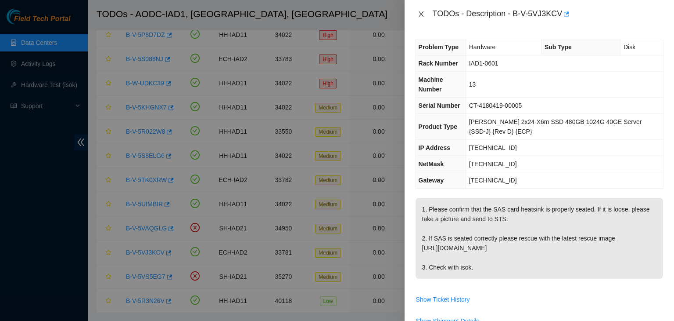
click at [424, 13] on icon "close" at bounding box center [421, 14] width 7 height 7
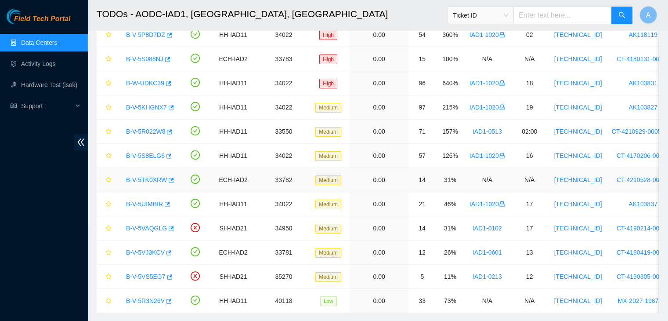
click at [147, 181] on link "B-V-5TK0XRW" at bounding box center [146, 179] width 41 height 7
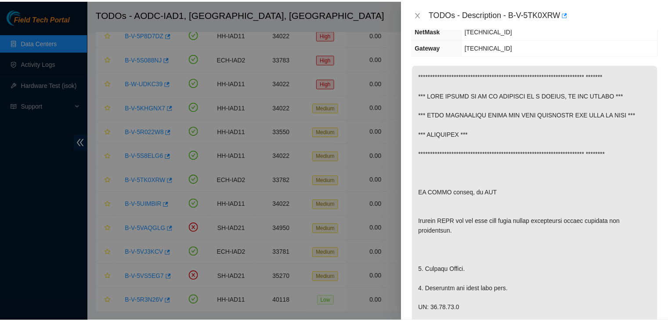
scroll to position [83, 0]
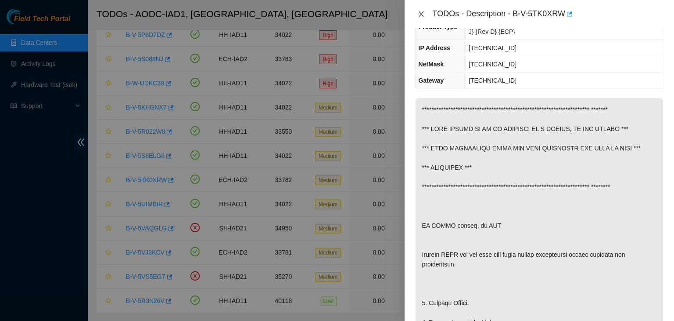
click at [424, 12] on icon "close" at bounding box center [421, 14] width 7 height 7
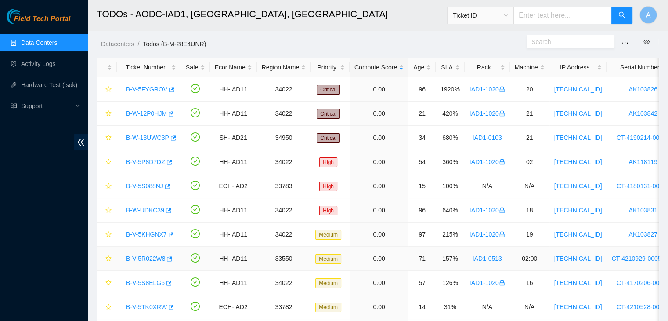
scroll to position [12, 0]
